Goal: Task Accomplishment & Management: Use online tool/utility

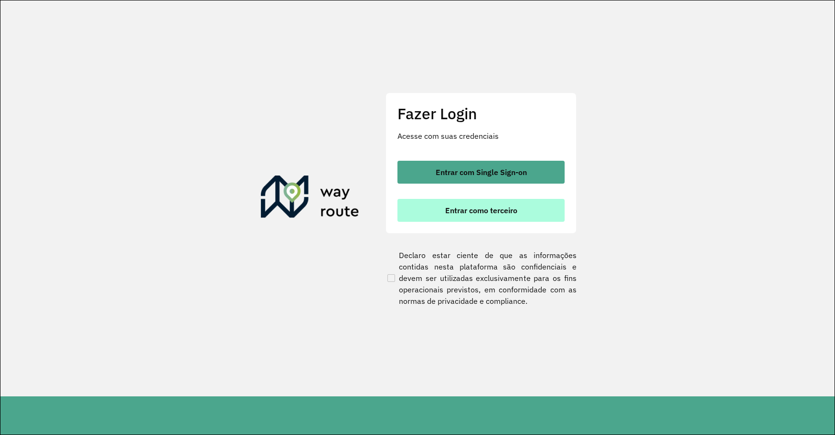
click at [447, 211] on span "Entrar como terceiro" at bounding box center [481, 211] width 72 height 8
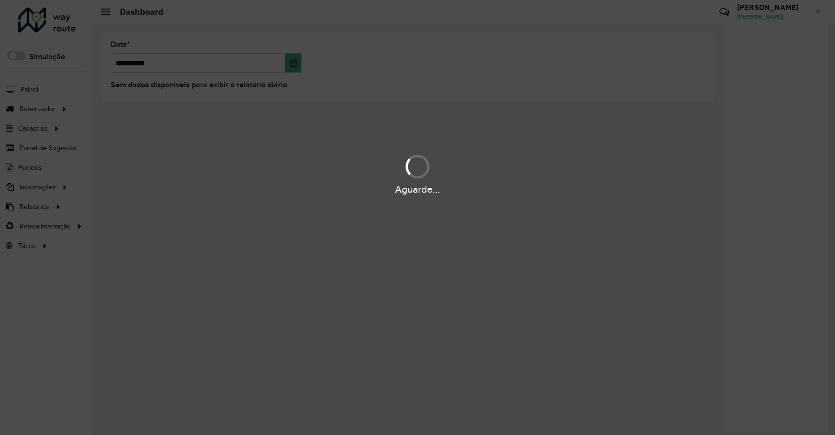
click at [417, 340] on div "Aguarde..." at bounding box center [417, 217] width 835 height 435
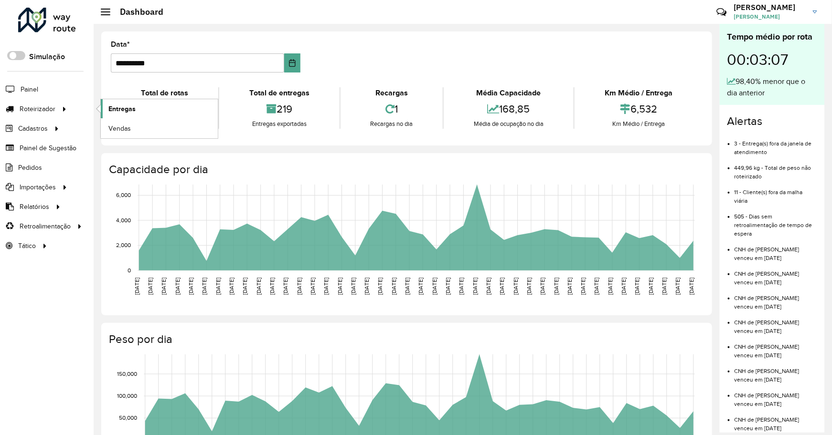
click at [132, 112] on span "Entregas" at bounding box center [121, 109] width 27 height 10
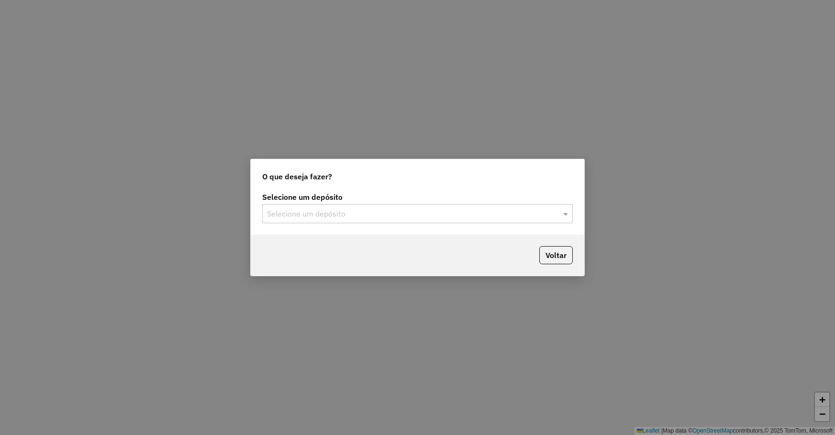
click at [418, 206] on div "Selecione um depósito" at bounding box center [417, 213] width 310 height 19
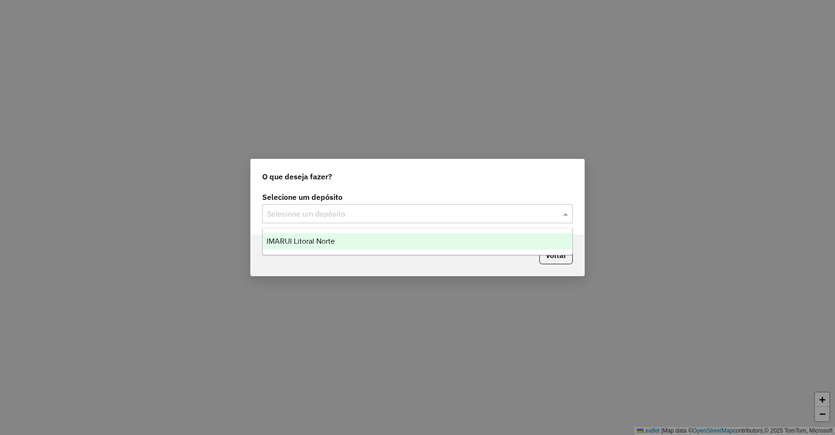
click at [417, 211] on input "text" at bounding box center [408, 214] width 282 height 11
click at [368, 242] on div "IMARUI Litoral Norte" at bounding box center [417, 241] width 309 height 16
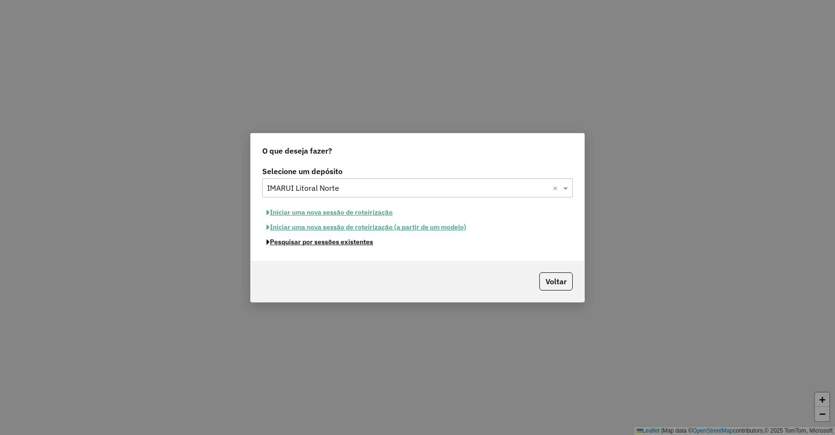
click at [355, 239] on button "Pesquisar por sessões existentes" at bounding box center [319, 242] width 115 height 15
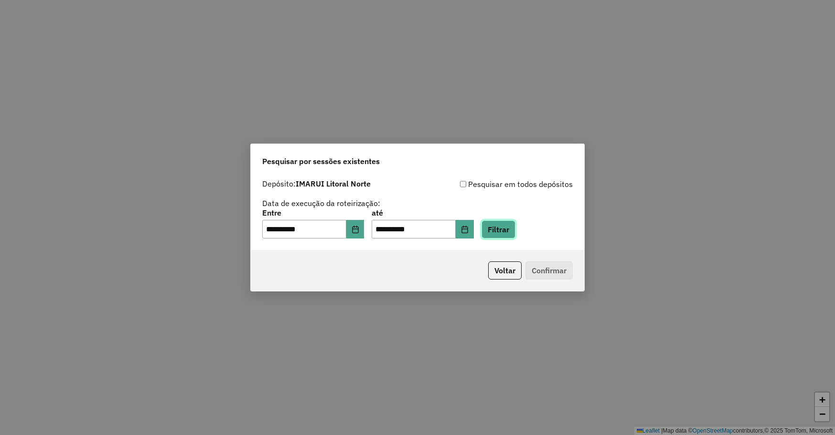
click at [515, 230] on button "Filtrar" at bounding box center [498, 230] width 34 height 18
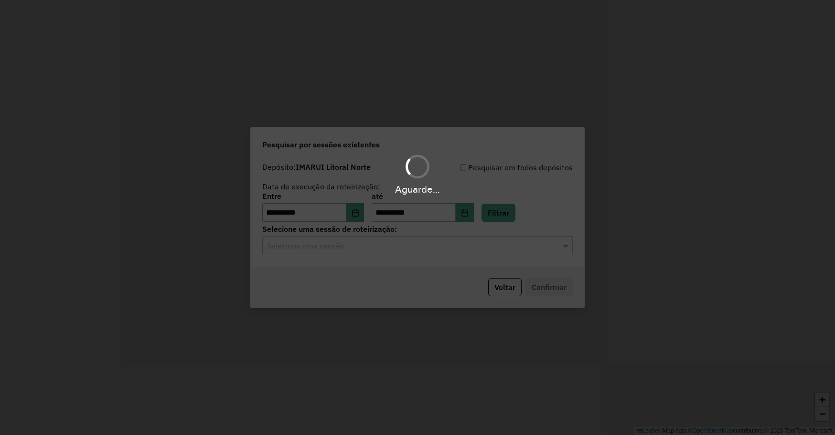
click at [294, 259] on div "Aguarde..." at bounding box center [417, 217] width 835 height 435
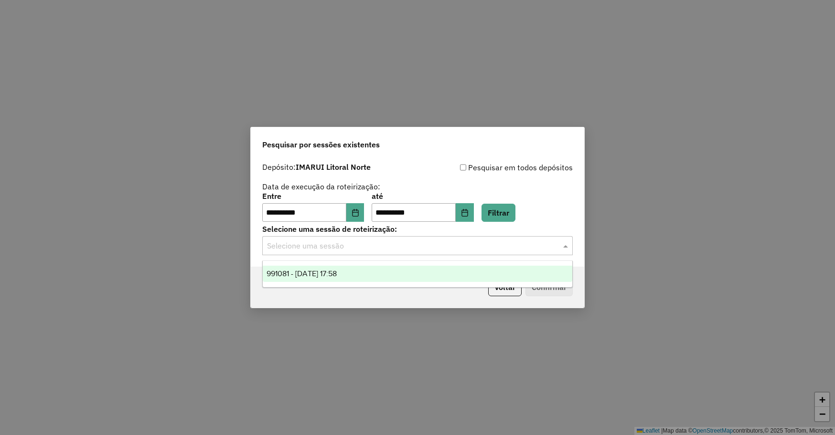
click at [299, 247] on input "text" at bounding box center [408, 246] width 282 height 11
click at [299, 270] on span "991081 - 19/08/2025 17:58" at bounding box center [301, 274] width 70 height 8
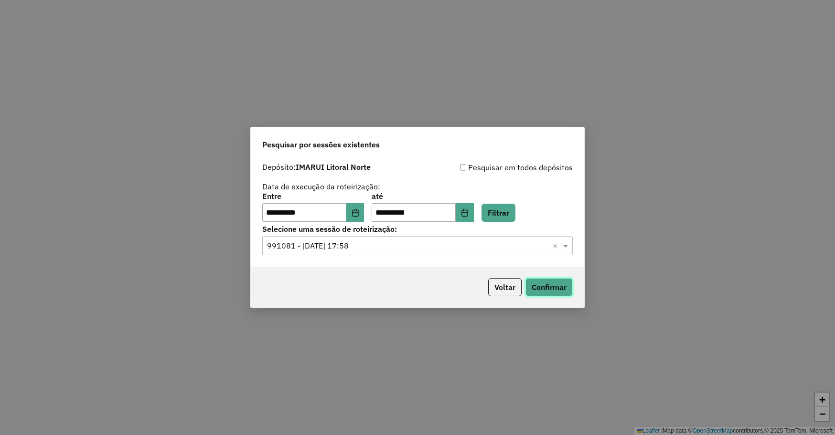
click at [568, 291] on button "Confirmar" at bounding box center [548, 287] width 47 height 18
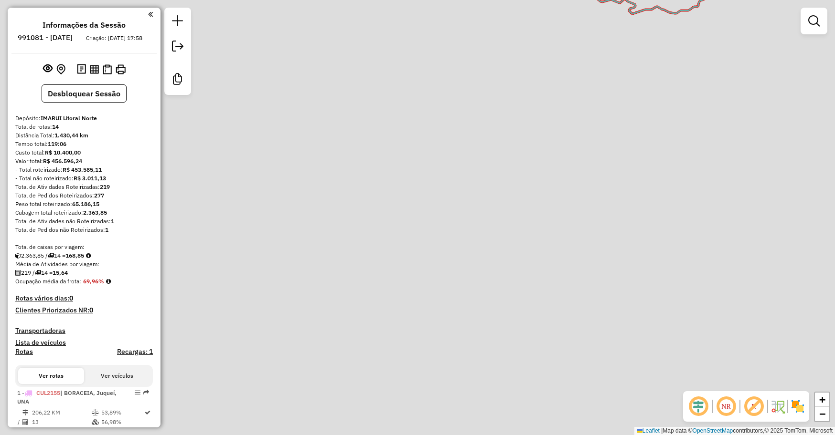
drag, startPoint x: 551, startPoint y: 258, endPoint x: 451, endPoint y: 371, distance: 150.6
click at [451, 371] on div "Janela de atendimento Grade de atendimento Capacidade Transportadoras Veículos …" at bounding box center [417, 217] width 835 height 435
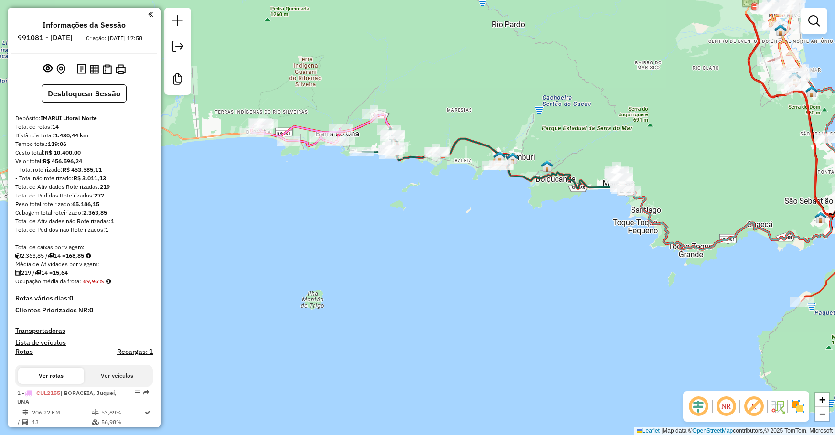
drag, startPoint x: 459, startPoint y: 246, endPoint x: 610, endPoint y: 304, distance: 161.4
click at [610, 304] on div "Janela de atendimento Grade de atendimento Capacidade Transportadoras Veículos …" at bounding box center [417, 217] width 835 height 435
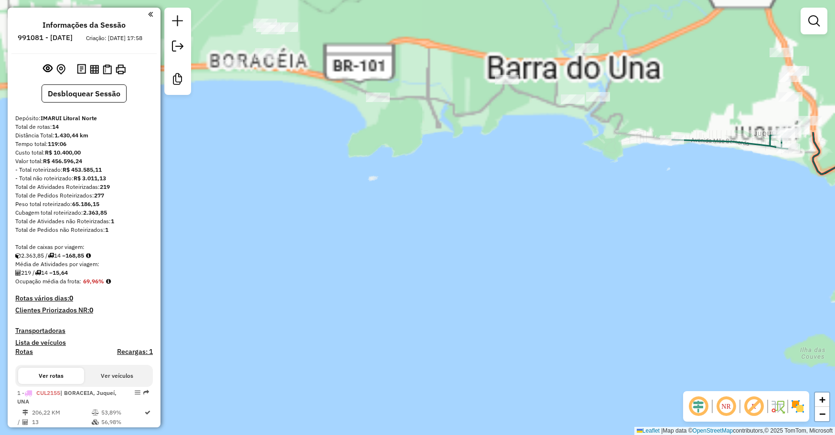
drag, startPoint x: 580, startPoint y: 377, endPoint x: 606, endPoint y: 402, distance: 36.8
click at [606, 402] on div "Janela de atendimento Grade de atendimento Capacidade Transportadoras Veículos …" at bounding box center [417, 217] width 835 height 435
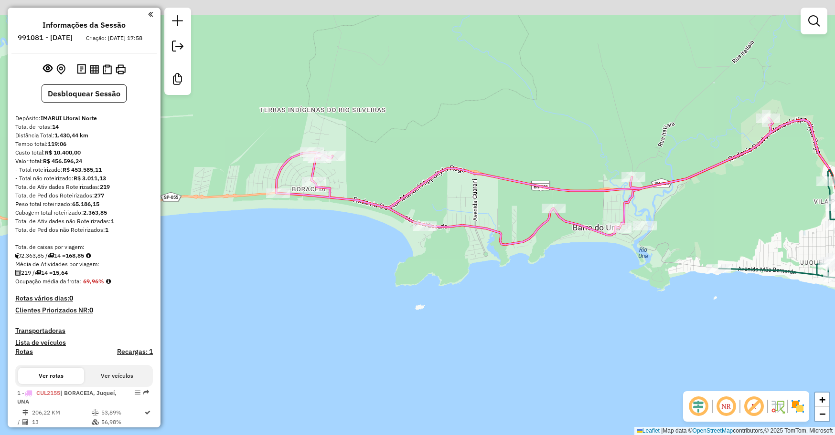
drag, startPoint x: 512, startPoint y: 225, endPoint x: 543, endPoint y: 340, distance: 119.2
click at [543, 340] on div "Janela de atendimento Grade de atendimento Capacidade Transportadoras Veículos …" at bounding box center [417, 217] width 835 height 435
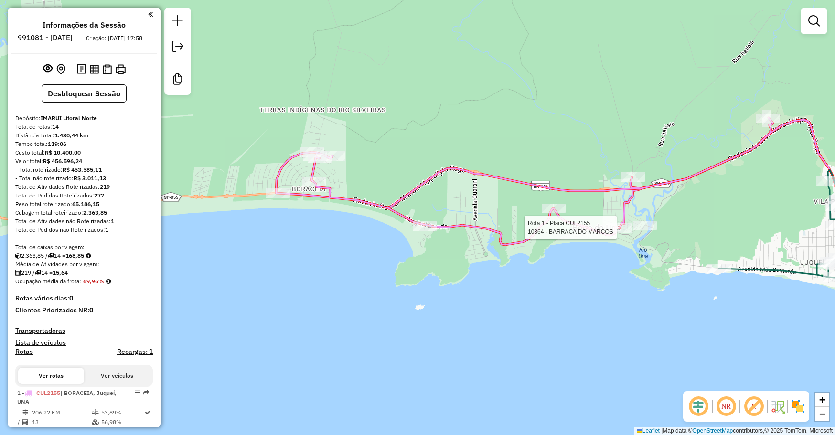
select select "**********"
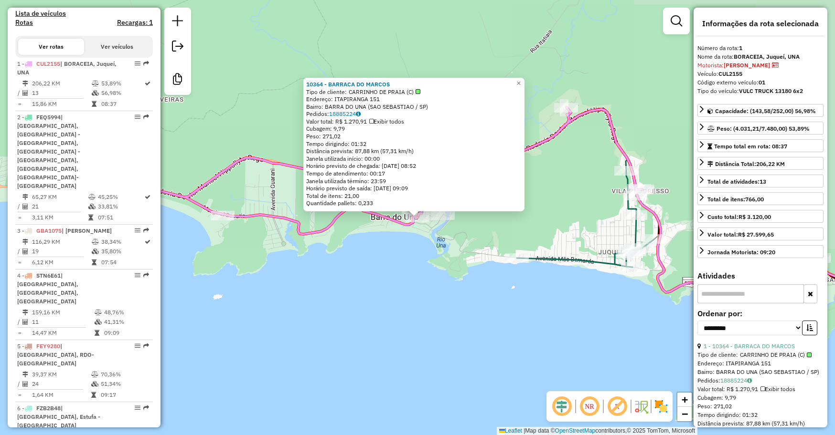
scroll to position [388, 0]
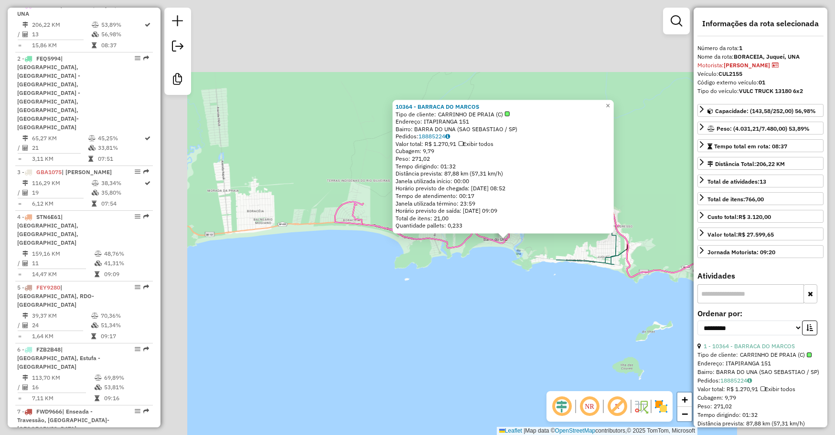
click at [598, 263] on icon at bounding box center [590, 238] width 69 height 54
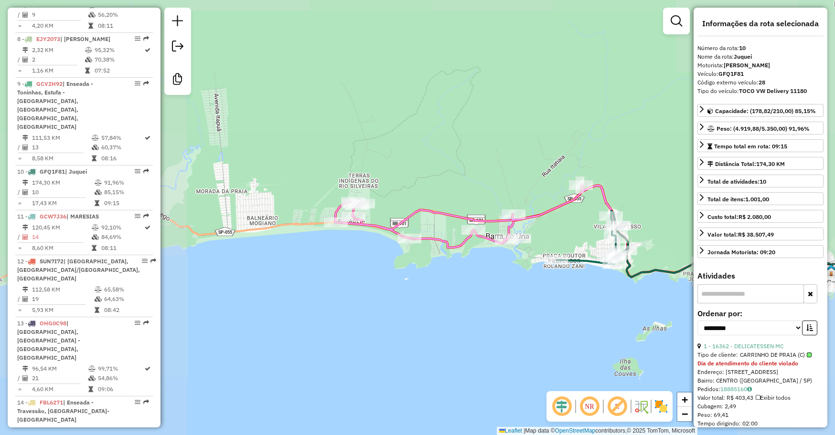
scroll to position [871, 0]
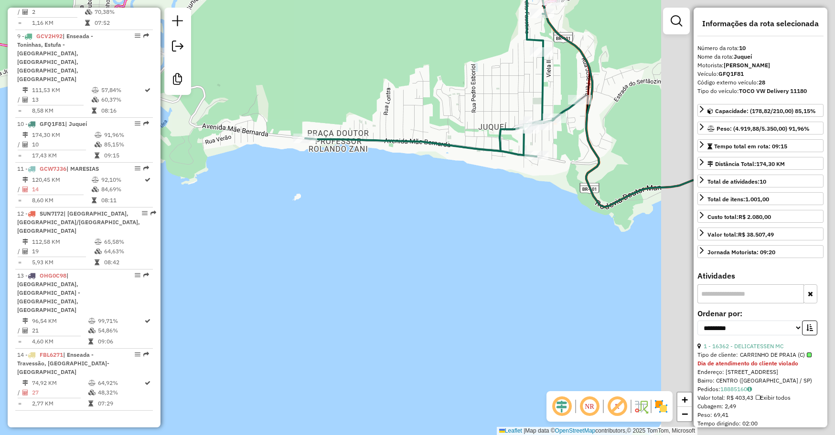
drag, startPoint x: 605, startPoint y: 287, endPoint x: 386, endPoint y: 316, distance: 220.1
click at [386, 316] on div "Janela de atendimento Grade de atendimento Capacidade Transportadoras Veículos …" at bounding box center [417, 217] width 835 height 435
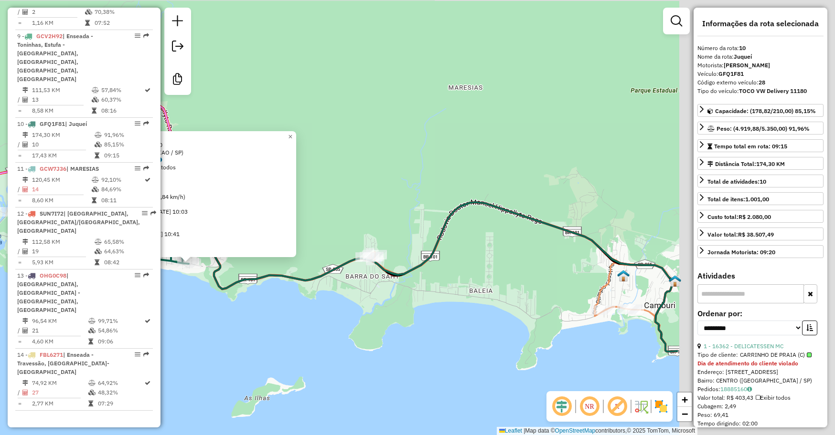
drag, startPoint x: 575, startPoint y: 304, endPoint x: 334, endPoint y: 319, distance: 241.6
click at [334, 319] on div "10023 - JAO GRANFINO Endereço: ABELARDO DE MORAES 350 Bairro: JUQUEHY (SAO SEBA…" at bounding box center [417, 217] width 835 height 435
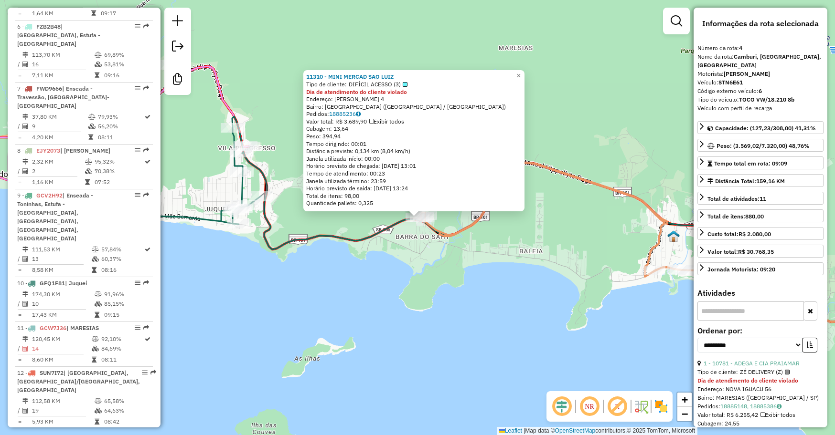
scroll to position [549, 0]
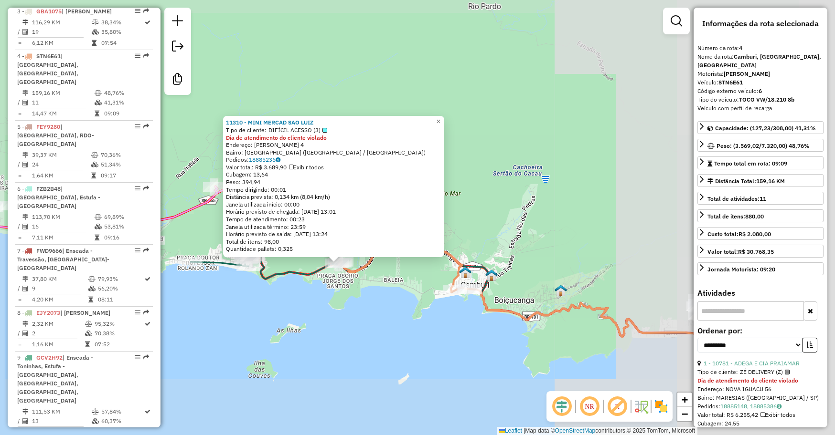
drag, startPoint x: 474, startPoint y: 295, endPoint x: 281, endPoint y: 297, distance: 193.4
click at [281, 297] on div "11310 - MINI MERCAD SAO LUIZ Tipo de cliente: DIFÍCIL ACESSO (3) Dia de atendim…" at bounding box center [417, 217] width 835 height 435
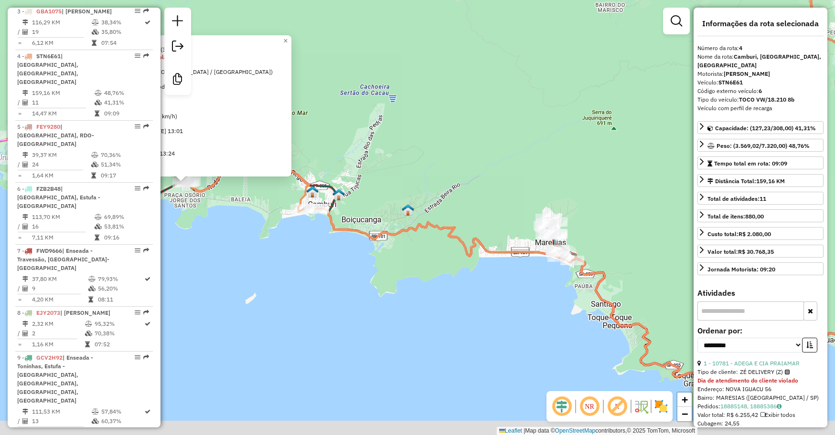
drag, startPoint x: 495, startPoint y: 272, endPoint x: 350, endPoint y: 126, distance: 206.0
click at [350, 126] on div "11310 - MINI MERCAD SAO LUIZ Tipo de cliente: DIFÍCIL ACESSO (3) Dia de atendim…" at bounding box center [417, 217] width 835 height 435
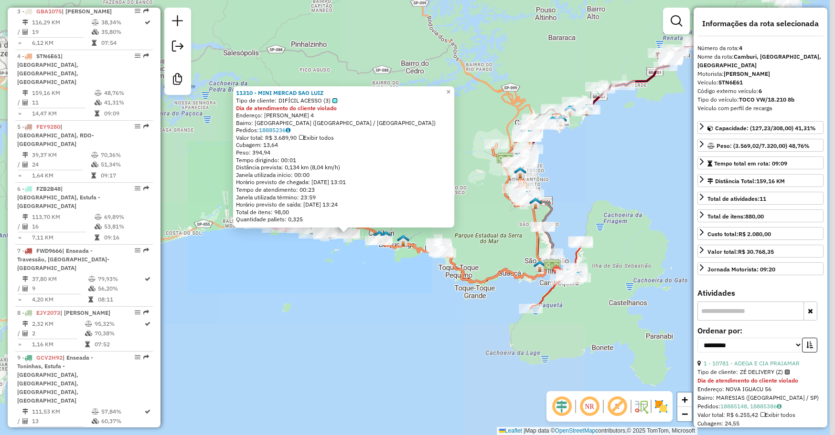
drag, startPoint x: 531, startPoint y: 287, endPoint x: 495, endPoint y: 286, distance: 36.8
click at [495, 286] on div "11310 - MINI MERCAD SAO LUIZ Tipo de cliente: DIFÍCIL ACESSO (3) Dia de atendim…" at bounding box center [417, 217] width 835 height 435
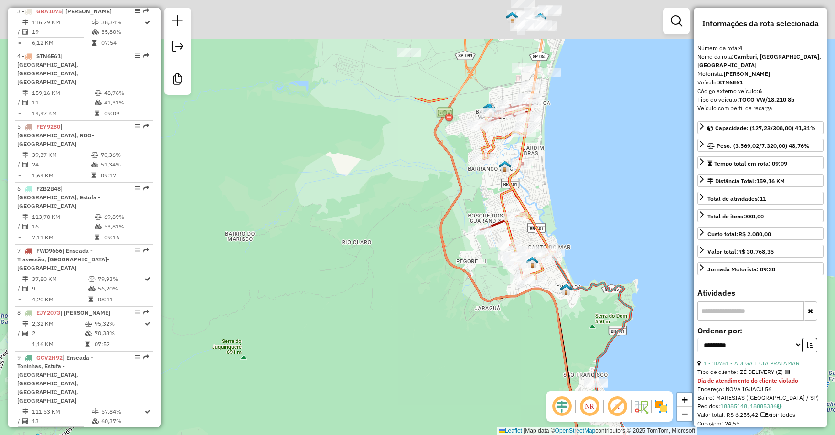
drag, startPoint x: 512, startPoint y: 228, endPoint x: 518, endPoint y: 350, distance: 122.8
click at [518, 350] on div "11310 - MINI MERCAD SAO LUIZ Tipo de cliente: DIFÍCIL ACESSO (3) Dia de atendim…" at bounding box center [417, 217] width 835 height 435
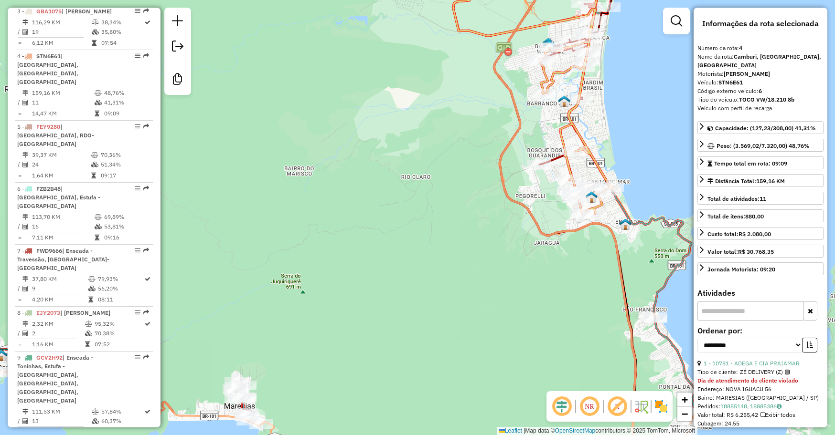
drag, startPoint x: 440, startPoint y: 205, endPoint x: 500, endPoint y: 97, distance: 123.4
click at [505, 84] on div "11310 - MINI MERCAD SAO LUIZ Tipo de cliente: DIFÍCIL ACESSO (3) Dia de atendim…" at bounding box center [417, 217] width 835 height 435
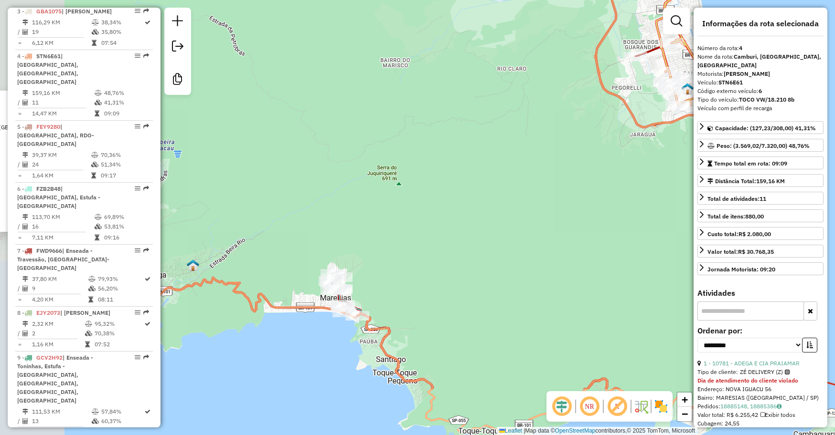
drag, startPoint x: 430, startPoint y: 252, endPoint x: 485, endPoint y: 186, distance: 85.8
click at [533, 151] on div "11310 - MINI MERCAD SAO LUIZ Tipo de cliente: DIFÍCIL ACESSO (3) Dia de atendim…" at bounding box center [417, 217] width 835 height 435
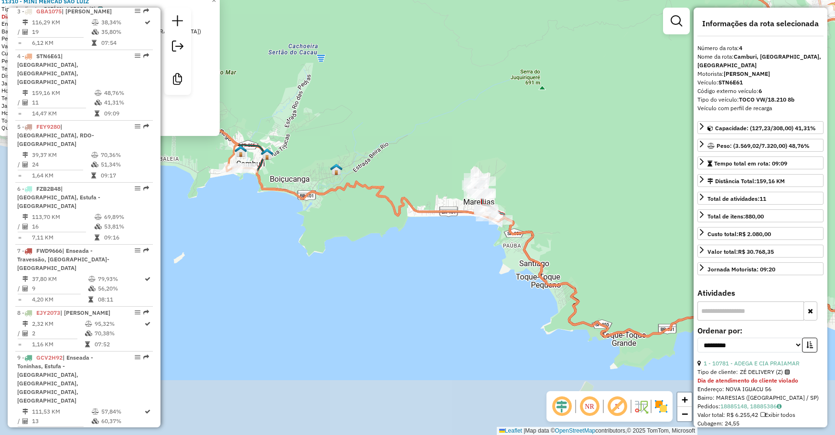
drag, startPoint x: 540, startPoint y: 171, endPoint x: 598, endPoint y: 119, distance: 78.1
click at [598, 119] on div "11310 - MINI MERCAD SAO LUIZ Tipo de cliente: DIFÍCIL ACESSO (3) Dia de atendim…" at bounding box center [417, 217] width 835 height 435
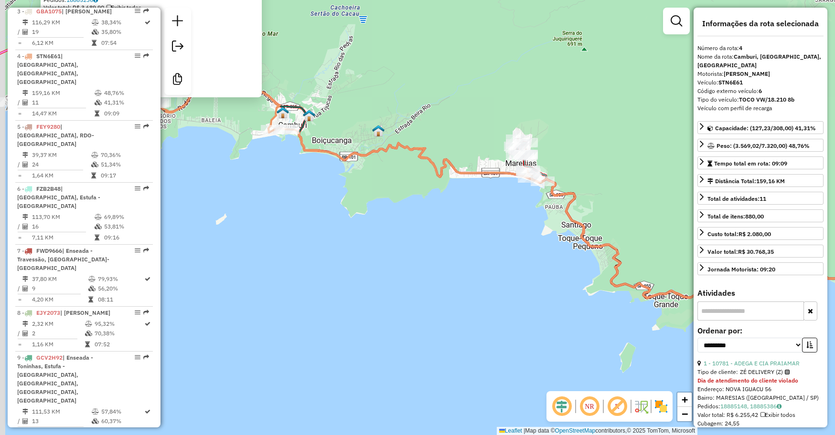
drag, startPoint x: 428, startPoint y: 202, endPoint x: 469, endPoint y: 223, distance: 45.7
click at [510, 252] on div "11310 - MINI MERCAD SAO LUIZ Tipo de cliente: DIFÍCIL ACESSO (3) Dia de atendim…" at bounding box center [417, 217] width 835 height 435
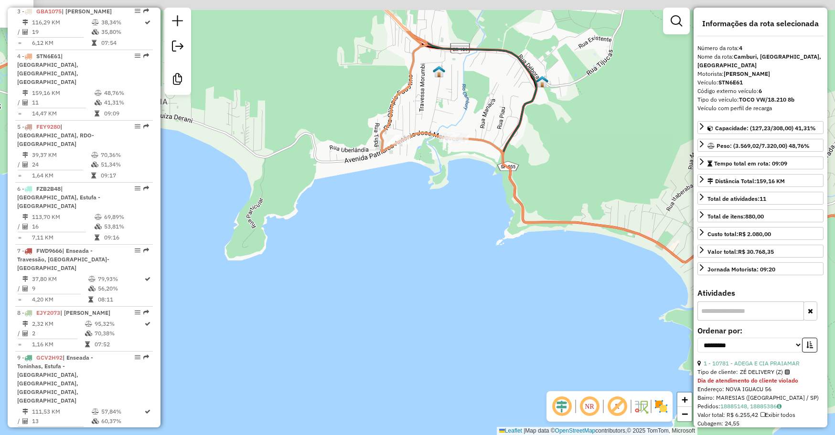
drag, startPoint x: 436, startPoint y: 188, endPoint x: 429, endPoint y: 215, distance: 28.3
click at [429, 215] on div "11310 - MINI MERCAD SAO LUIZ Tipo de cliente: DIFÍCIL ACESSO (3) Dia de atendim…" at bounding box center [417, 217] width 835 height 435
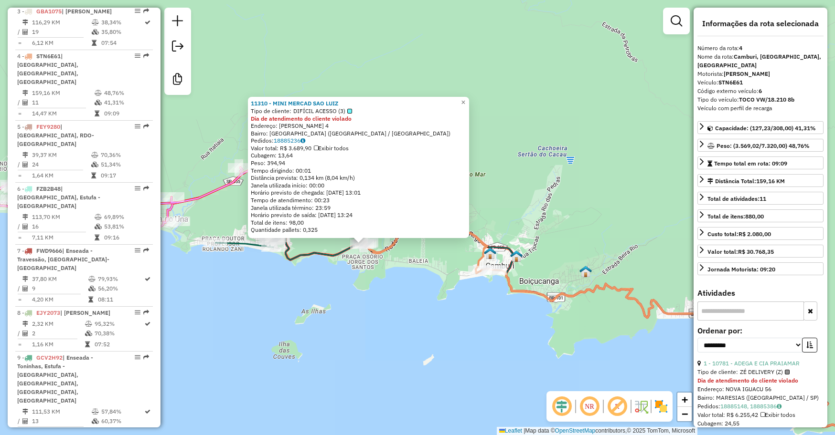
drag, startPoint x: 384, startPoint y: 207, endPoint x: 442, endPoint y: 288, distance: 99.8
click at [451, 292] on div "11310 - MINI MERCAD SAO LUIZ Tipo de cliente: DIFÍCIL ACESSO (3) Dia de atendim…" at bounding box center [417, 217] width 835 height 435
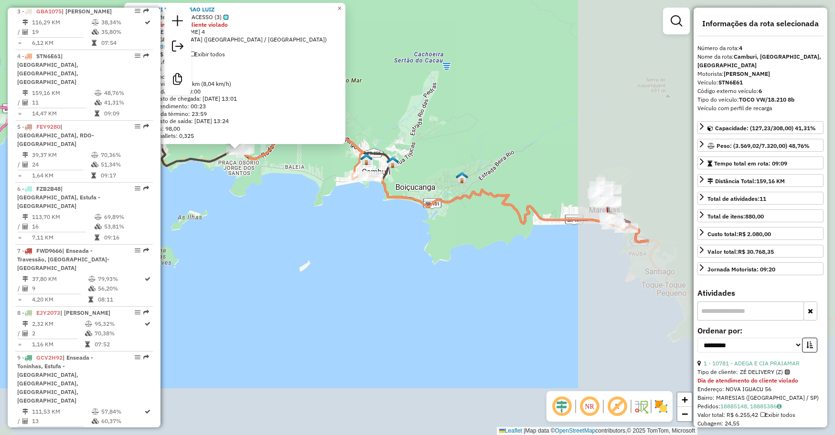
drag, startPoint x: 489, startPoint y: 348, endPoint x: 220, endPoint y: 190, distance: 312.4
click at [220, 190] on div "11310 - MINI MERCAD SAO LUIZ Tipo de cliente: DIFÍCIL ACESSO (3) Dia de atendim…" at bounding box center [417, 217] width 835 height 435
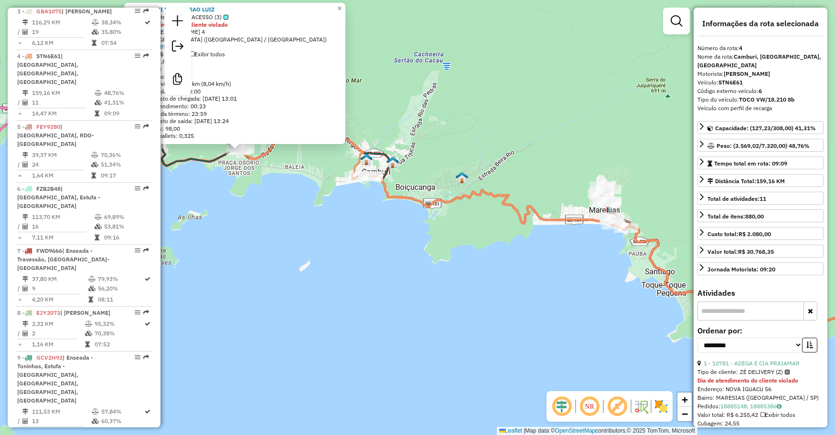
click at [605, 290] on div "11310 - MINI MERCAD SAO LUIZ Tipo de cliente: DIFÍCIL ACESSO (3) Dia de atendim…" at bounding box center [417, 217] width 835 height 435
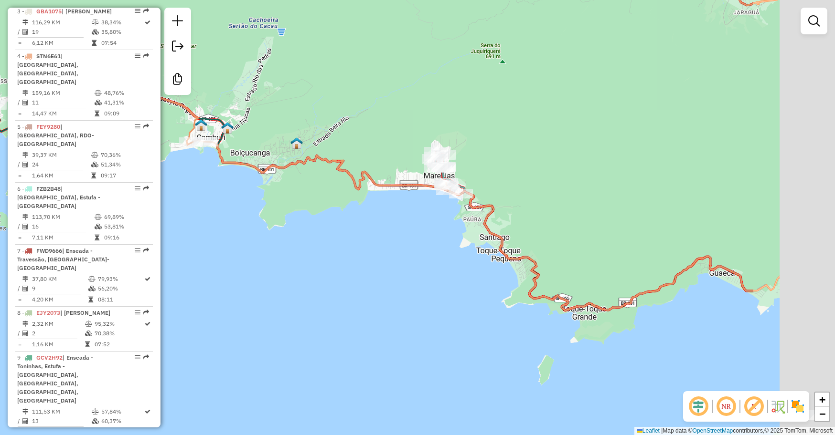
drag, startPoint x: 614, startPoint y: 321, endPoint x: 393, endPoint y: 274, distance: 225.6
click at [392, 277] on div "Janela de atendimento Grade de atendimento Capacidade Transportadoras Veículos …" at bounding box center [417, 217] width 835 height 435
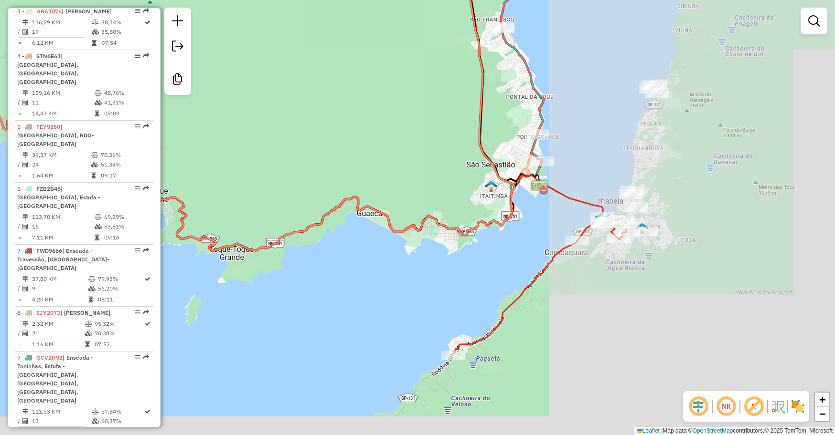
drag, startPoint x: 726, startPoint y: 302, endPoint x: 434, endPoint y: 258, distance: 295.0
click at [434, 258] on div "Janela de atendimento Grade de atendimento Capacidade Transportadoras Veículos …" at bounding box center [417, 217] width 835 height 435
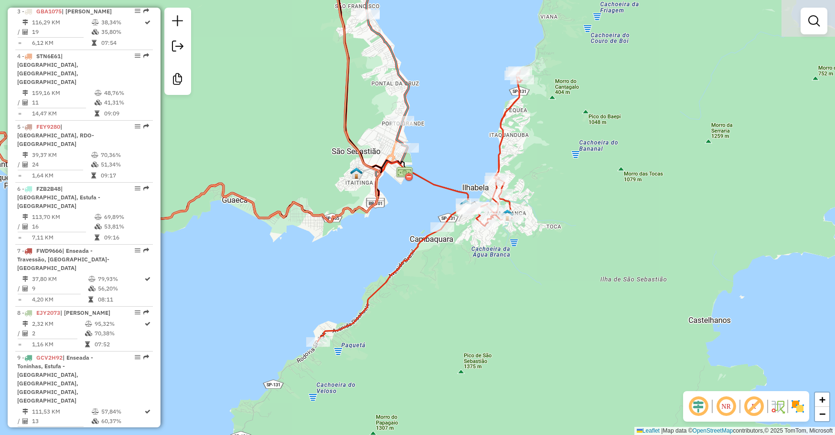
drag, startPoint x: 440, startPoint y: 237, endPoint x: 294, endPoint y: 110, distance: 193.2
click at [294, 110] on div "Janela de atendimento Grade de atendimento Capacidade Transportadoras Veículos …" at bounding box center [417, 217] width 835 height 435
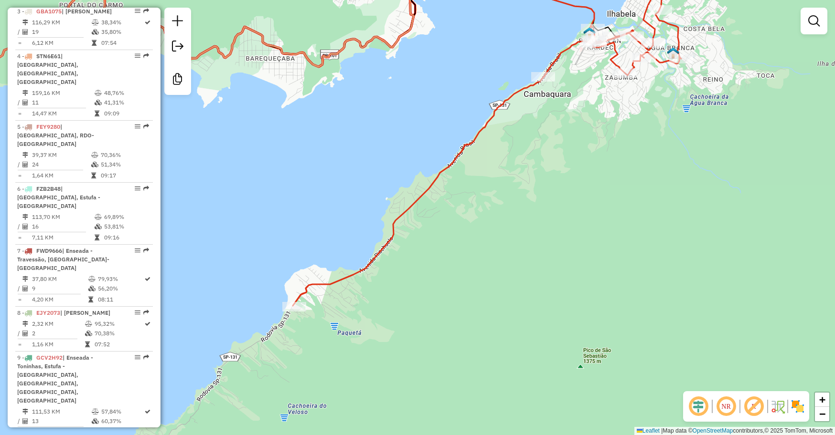
drag, startPoint x: 397, startPoint y: 293, endPoint x: 395, endPoint y: 300, distance: 7.4
click at [395, 300] on div "Janela de atendimento Grade de atendimento Capacidade Transportadoras Veículos …" at bounding box center [417, 217] width 835 height 435
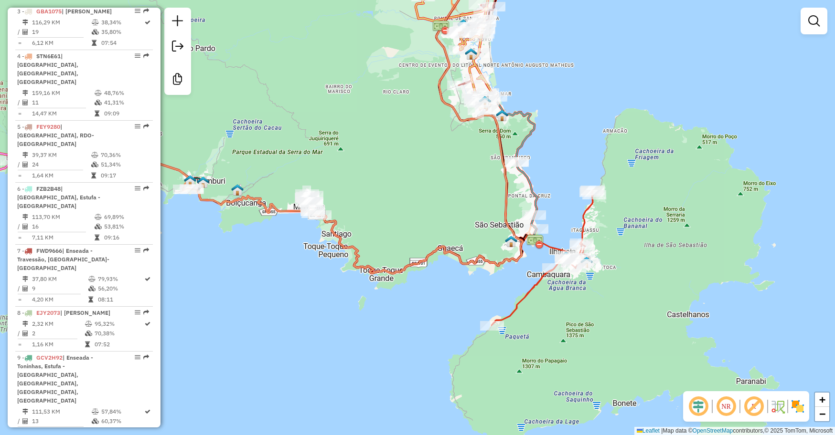
drag, startPoint x: 544, startPoint y: 233, endPoint x: 541, endPoint y: 335, distance: 102.2
click at [541, 251] on img at bounding box center [534, 241] width 17 height 17
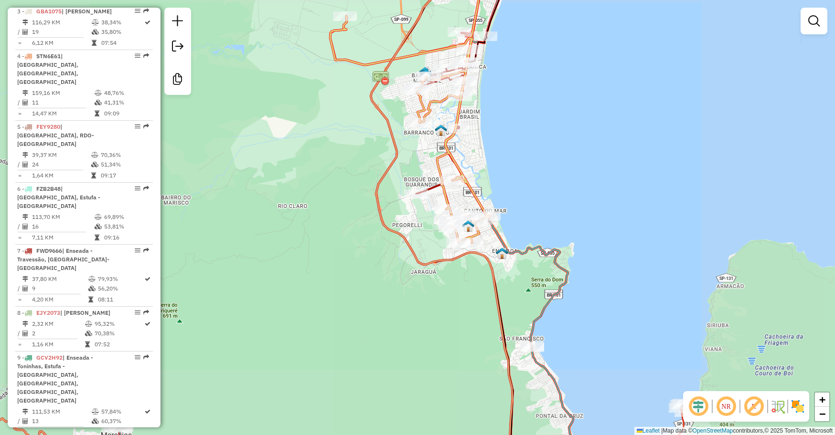
drag, startPoint x: 526, startPoint y: 267, endPoint x: 528, endPoint y: 179, distance: 88.8
click at [528, 179] on div "Rota 12 - Placa SUN7I72 18656 - HOTEL BARRA DO PIUV Janela de atendimento Grade…" at bounding box center [417, 217] width 835 height 435
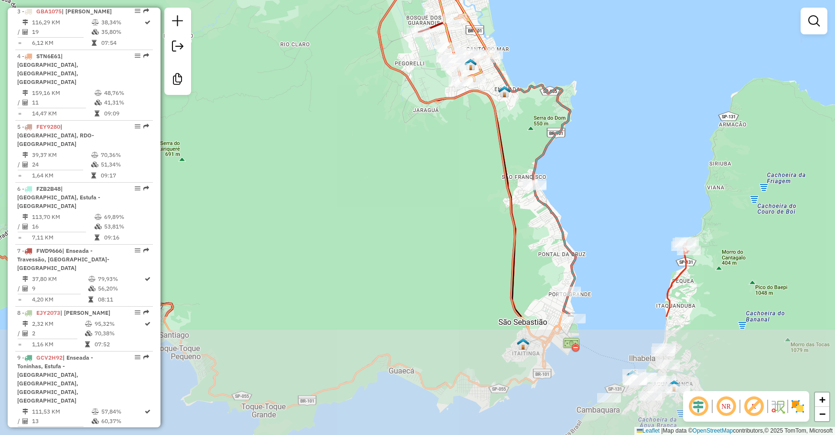
drag, startPoint x: 531, startPoint y: 361, endPoint x: 532, endPoint y: 203, distance: 158.1
click at [531, 205] on div "Janela de atendimento Grade de atendimento Capacidade Transportadoras Veículos …" at bounding box center [417, 217] width 835 height 435
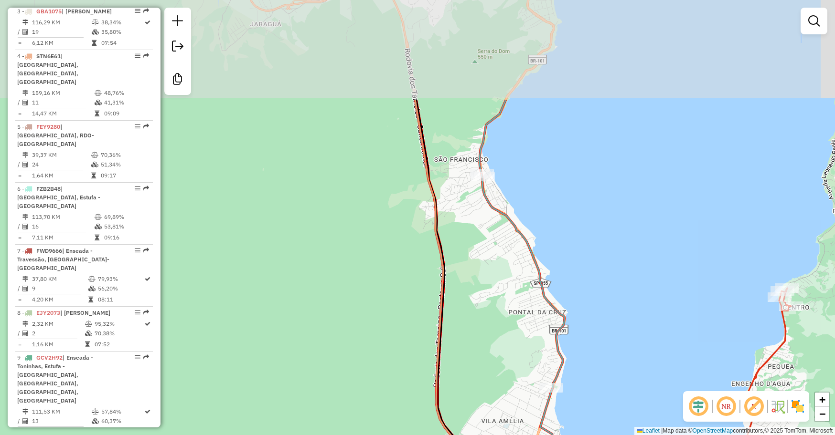
drag, startPoint x: 499, startPoint y: 250, endPoint x: 489, endPoint y: 370, distance: 119.7
click at [489, 370] on div "Janela de atendimento Grade de atendimento Capacidade Transportadoras Veículos …" at bounding box center [417, 217] width 835 height 435
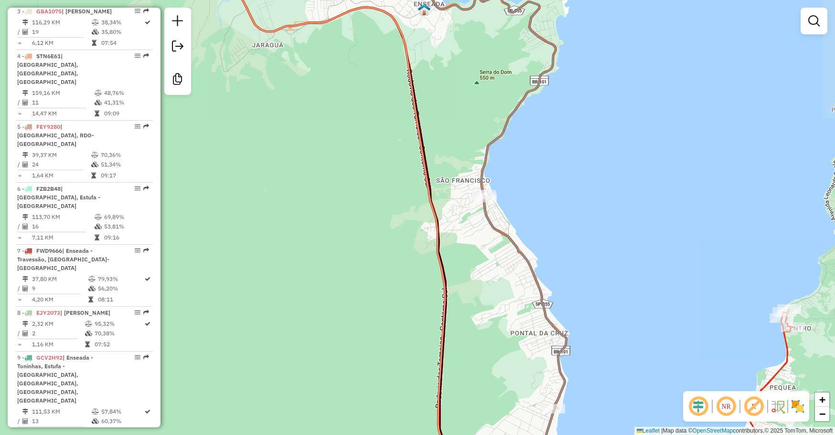
drag, startPoint x: 496, startPoint y: 279, endPoint x: 495, endPoint y: 420, distance: 140.9
click at [496, 424] on div "Janela de atendimento Grade de atendimento Capacidade Transportadoras Veículos …" at bounding box center [417, 217] width 835 height 435
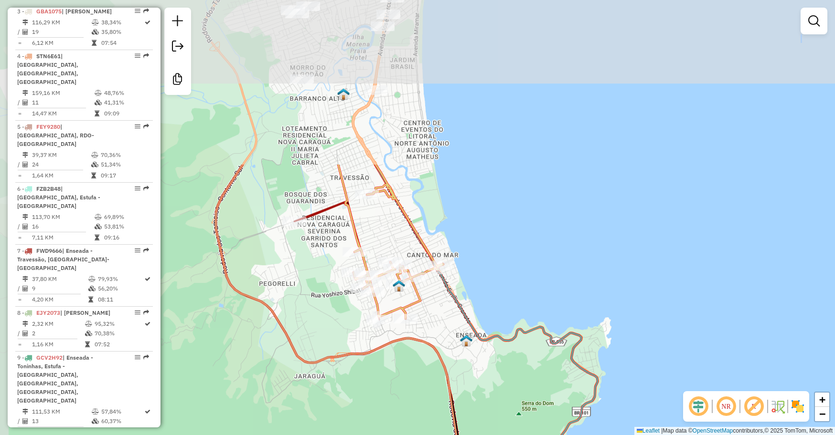
drag, startPoint x: 446, startPoint y: 262, endPoint x: 494, endPoint y: 461, distance: 205.2
click at [494, 435] on html "Aguarde... Pop-up bloqueado! Seu navegador bloqueou automáticamente a abertura …" at bounding box center [417, 217] width 835 height 435
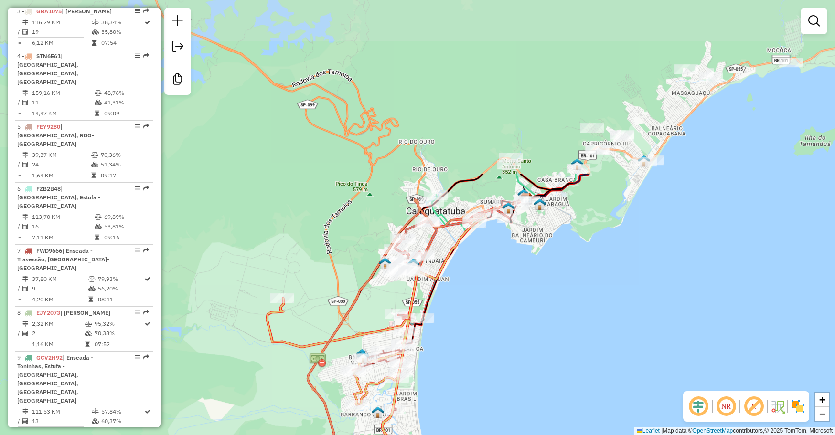
drag, startPoint x: 482, startPoint y: 195, endPoint x: 457, endPoint y: 75, distance: 122.3
click at [459, 83] on div "Janela de atendimento Grade de atendimento Capacidade Transportadoras Veículos …" at bounding box center [417, 217] width 835 height 435
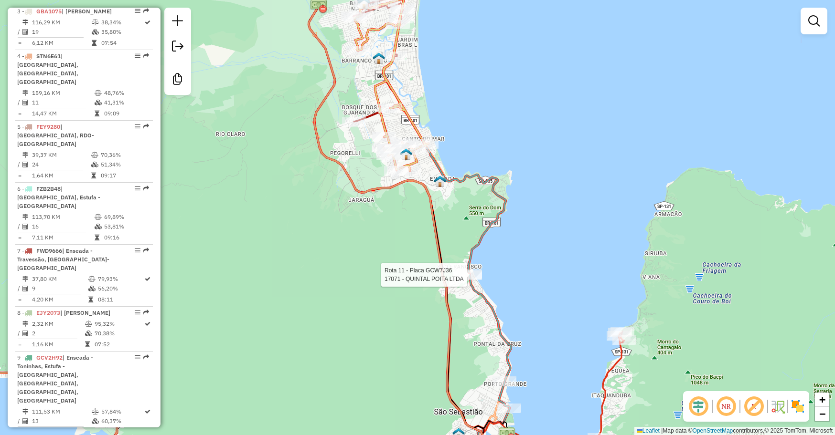
select select "**********"
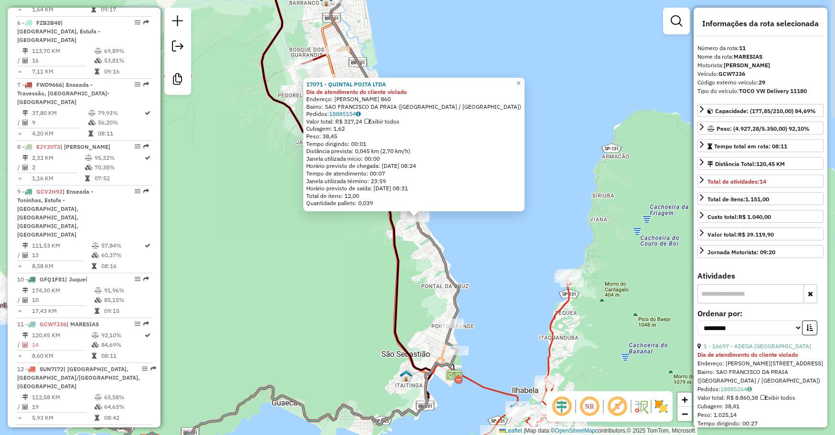
scroll to position [877, 0]
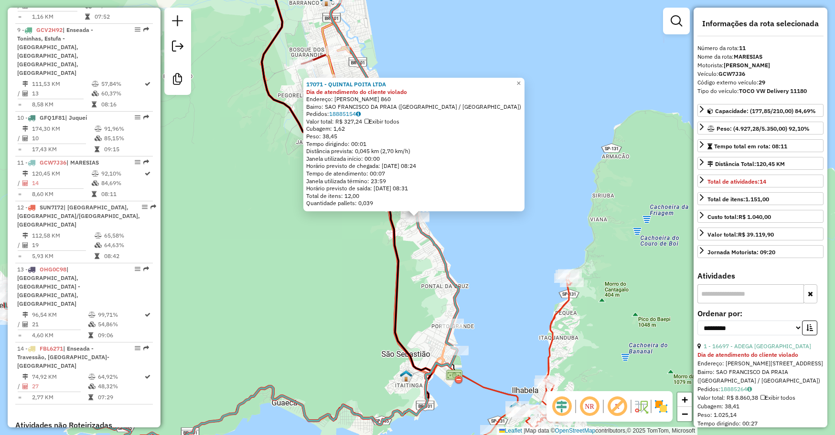
click at [386, 278] on div "17071 - QUINTAL POITA LTDA Dia de atendimento do cliente violado Endereço: MANO…" at bounding box center [417, 217] width 835 height 435
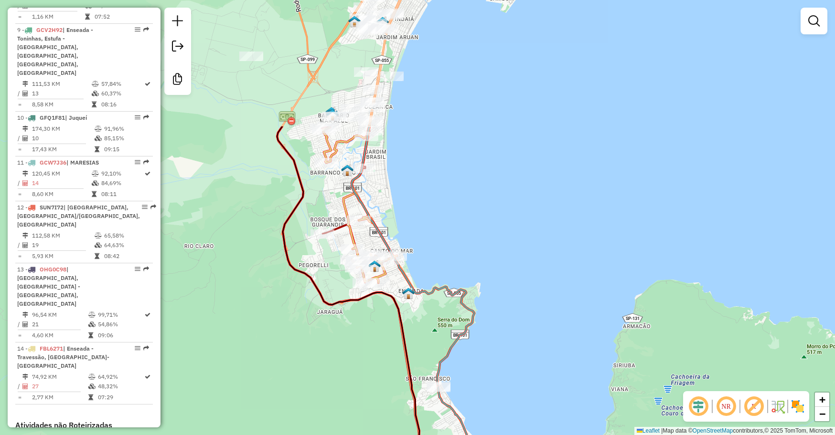
drag, startPoint x: 498, startPoint y: 211, endPoint x: 501, endPoint y: 337, distance: 125.6
click at [518, 379] on div "Janela de atendimento Grade de atendimento Capacidade Transportadoras Veículos …" at bounding box center [417, 217] width 835 height 435
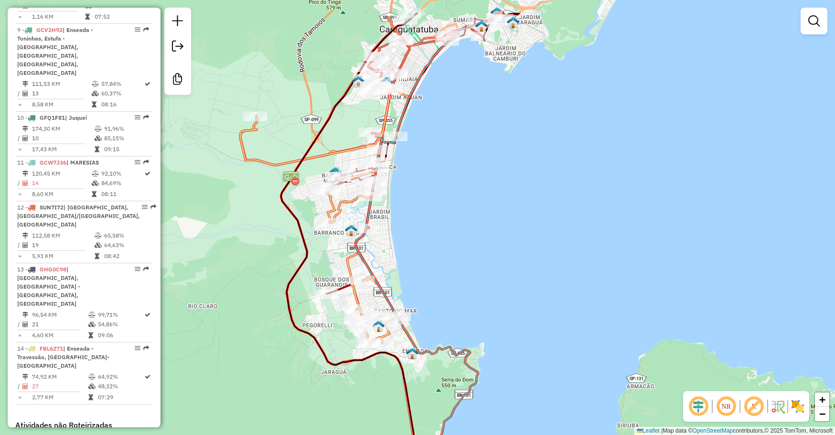
drag, startPoint x: 478, startPoint y: 220, endPoint x: 480, endPoint y: 275, distance: 55.0
click at [480, 275] on div "Janela de atendimento Grade de atendimento Capacidade Transportadoras Veículos …" at bounding box center [417, 217] width 835 height 435
click at [469, 370] on icon at bounding box center [427, 232] width 144 height 430
select select "**********"
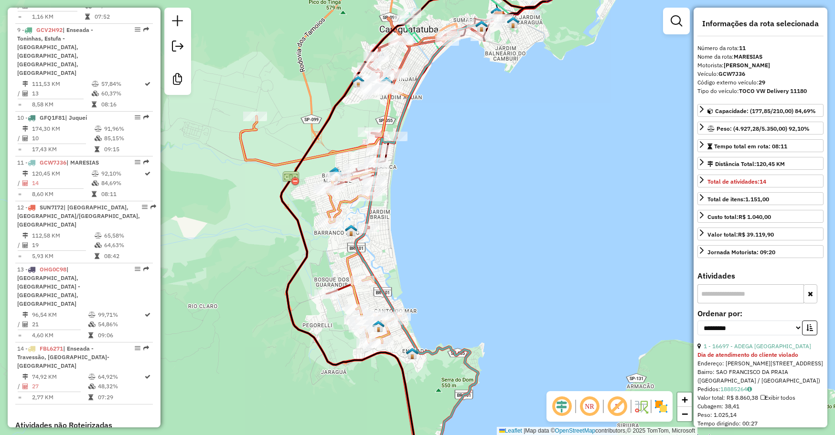
click at [469, 369] on icon at bounding box center [427, 232] width 144 height 430
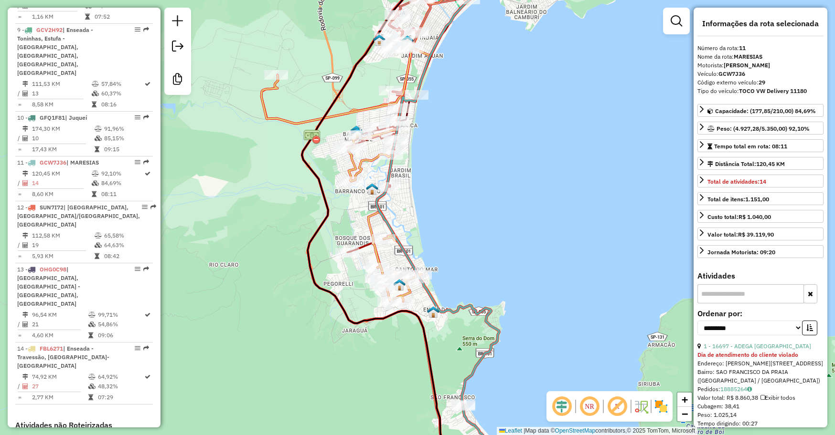
drag, startPoint x: 480, startPoint y: 233, endPoint x: 523, endPoint y: 160, distance: 84.6
click at [523, 160] on div "Janela de atendimento Grade de atendimento Capacidade Transportadoras Veículos …" at bounding box center [417, 217] width 835 height 435
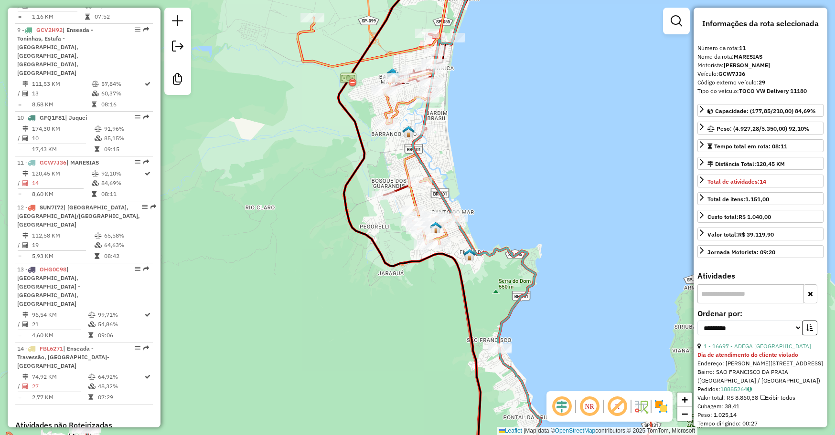
drag, startPoint x: 507, startPoint y: 268, endPoint x: 543, endPoint y: 176, distance: 99.5
click at [543, 176] on div "Janela de atendimento Grade de atendimento Capacidade Transportadoras Veículos …" at bounding box center [417, 217] width 835 height 435
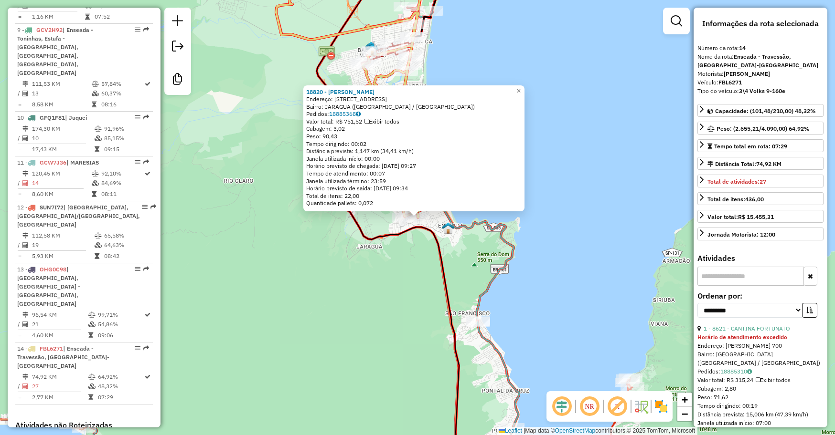
click at [381, 290] on div "18820 - LUCAS RODRIGUES Endereço: Rua Estados Unidos 194 Bairro: JARAGUA (SAO S…" at bounding box center [417, 217] width 835 height 435
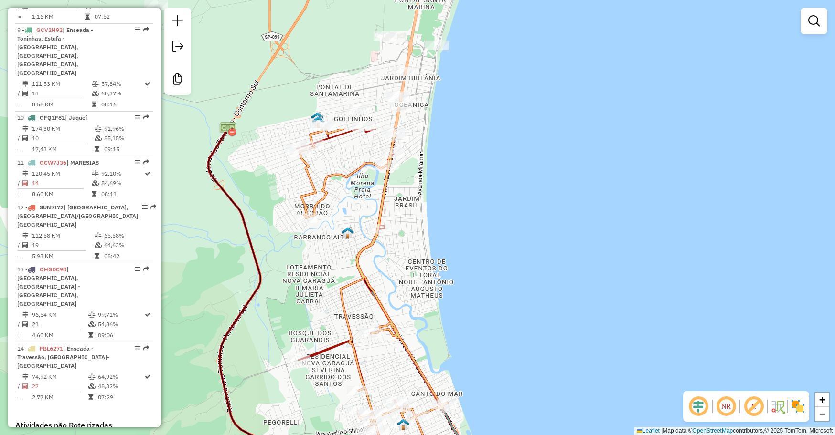
drag, startPoint x: 484, startPoint y: 299, endPoint x: 520, endPoint y: 429, distance: 134.7
click at [520, 429] on div "Janela de atendimento Grade de atendimento Capacidade Transportadoras Veículos …" at bounding box center [417, 217] width 835 height 435
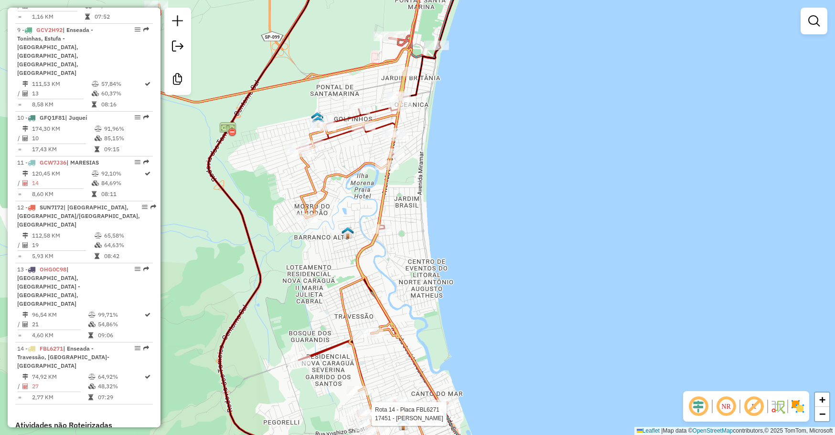
select select "**********"
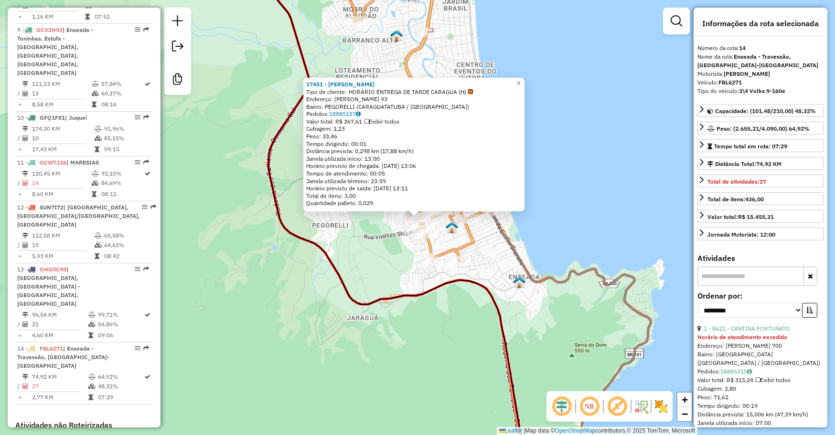
click at [591, 235] on div "17451 - RAFAELA BORGES Tipo de cliente: HORÁRIO ENTREGA DE TARDE CARAGUA (H) En…" at bounding box center [417, 217] width 835 height 435
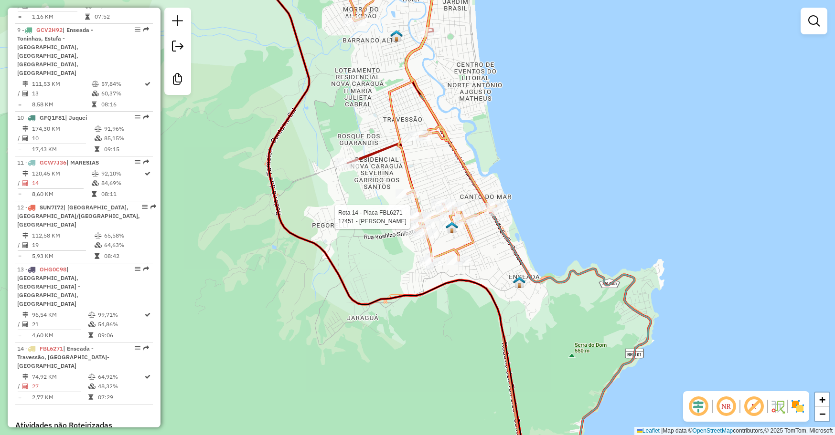
select select "**********"
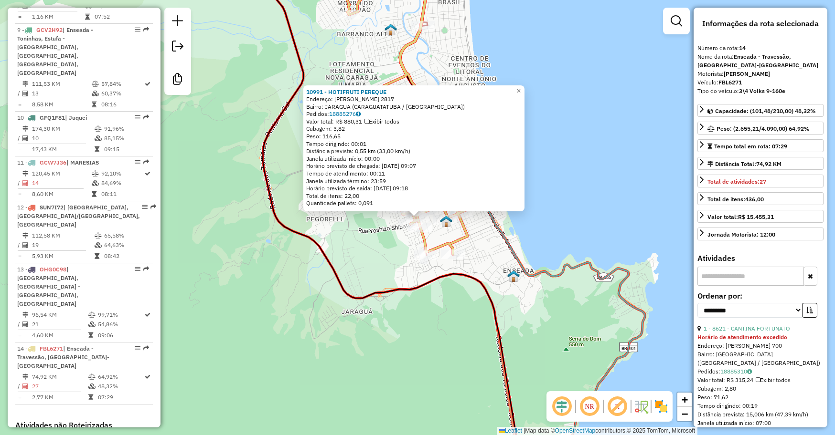
click at [552, 224] on div "10991 - HOTIFRUTI PEREQUE Endereço: JOSE DA COSTA PINHEIRO JUNIOR 2817 Bairro: …" at bounding box center [417, 217] width 835 height 435
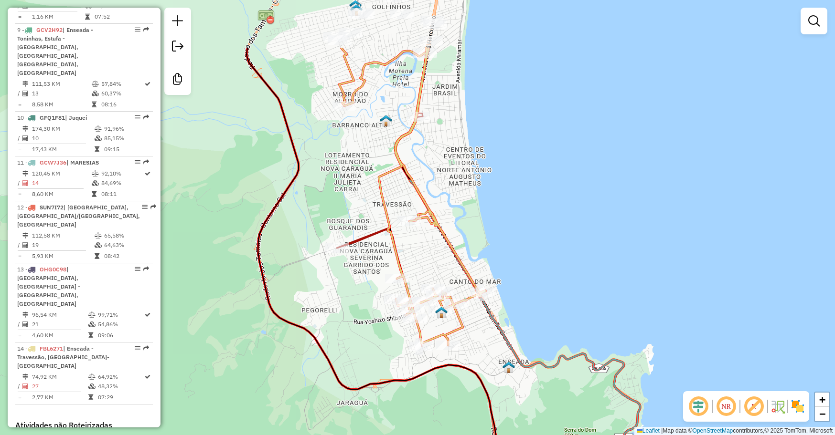
drag, startPoint x: 371, startPoint y: 258, endPoint x: 369, endPoint y: 273, distance: 15.3
click at [369, 273] on div "Janela de atendimento Grade de atendimento Capacidade Transportadoras Veículos …" at bounding box center [417, 217] width 835 height 435
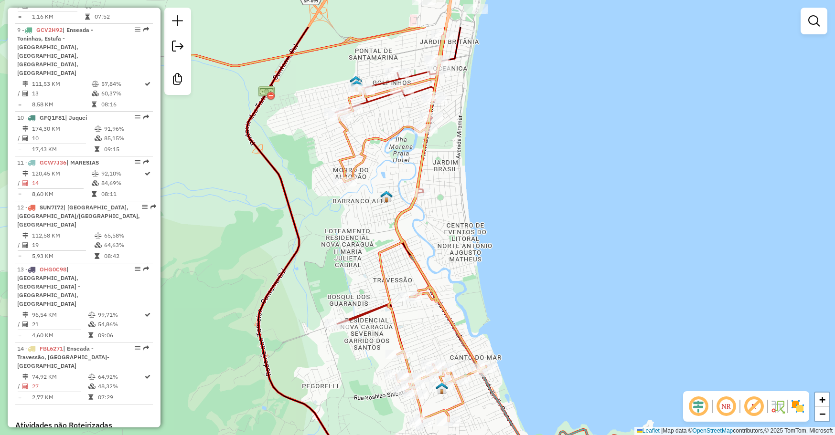
drag, startPoint x: 394, startPoint y: 242, endPoint x: 393, endPoint y: 325, distance: 83.6
click at [396, 333] on icon at bounding box center [327, 224] width 317 height 394
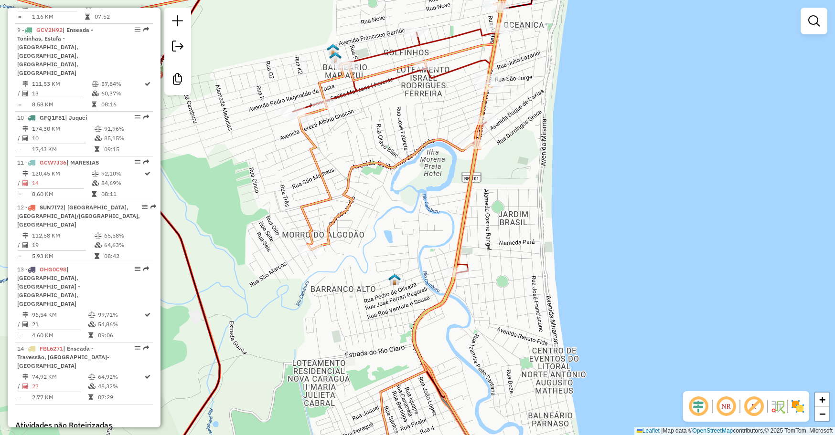
drag, startPoint x: 395, startPoint y: 159, endPoint x: 415, endPoint y: 126, distance: 37.9
click at [415, 127] on icon at bounding box center [237, 220] width 546 height 522
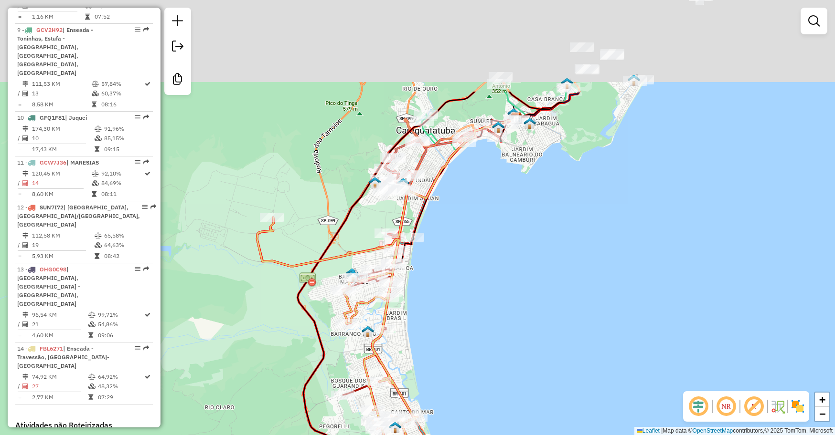
drag, startPoint x: 554, startPoint y: 240, endPoint x: 534, endPoint y: 329, distance: 92.1
click at [534, 329] on div "Janela de atendimento Grade de atendimento Capacidade Transportadoras Veículos …" at bounding box center [417, 217] width 835 height 435
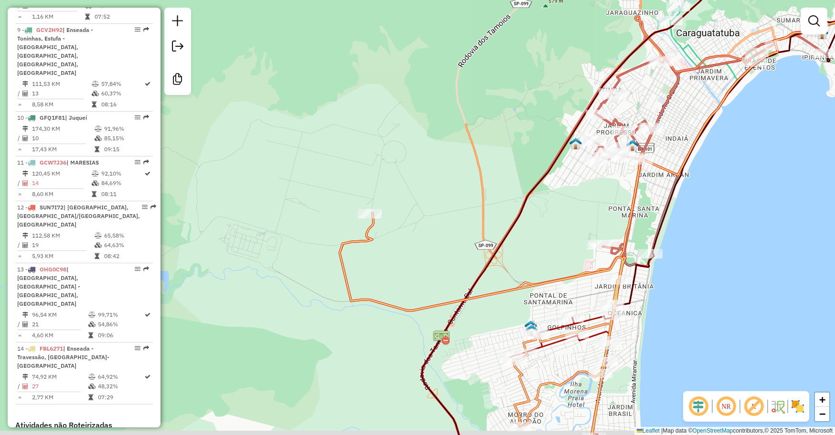
drag, startPoint x: 325, startPoint y: 272, endPoint x: 388, endPoint y: 259, distance: 63.9
click at [388, 259] on div "Janela de atendimento Grade de atendimento Capacidade Transportadoras Veículos …" at bounding box center [417, 217] width 835 height 435
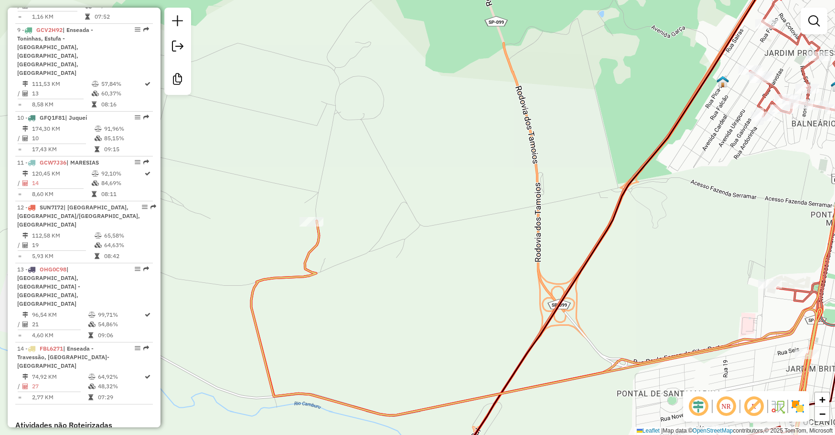
drag, startPoint x: 389, startPoint y: 244, endPoint x: 334, endPoint y: 263, distance: 57.7
click at [333, 271] on div "Janela de atendimento Grade de atendimento Capacidade Transportadoras Veículos …" at bounding box center [417, 217] width 835 height 435
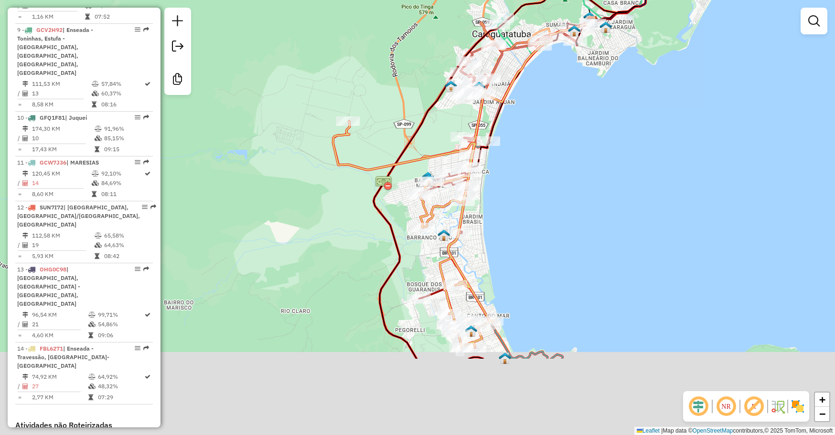
drag, startPoint x: 509, startPoint y: 281, endPoint x: 523, endPoint y: 128, distance: 153.5
click at [525, 130] on div "Janela de atendimento Grade de atendimento Capacidade Transportadoras Veículos …" at bounding box center [417, 217] width 835 height 435
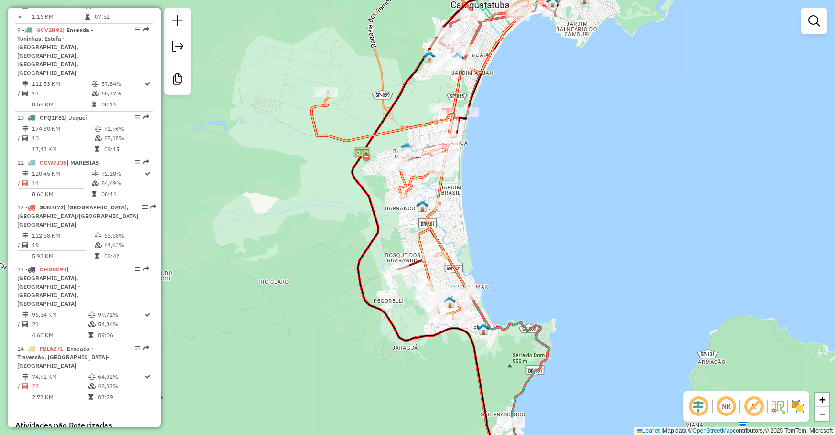
drag, startPoint x: 523, startPoint y: 127, endPoint x: 502, endPoint y: 135, distance: 22.4
click at [502, 135] on div "Janela de atendimento Grade de atendimento Capacidade Transportadoras Veículos …" at bounding box center [417, 217] width 835 height 435
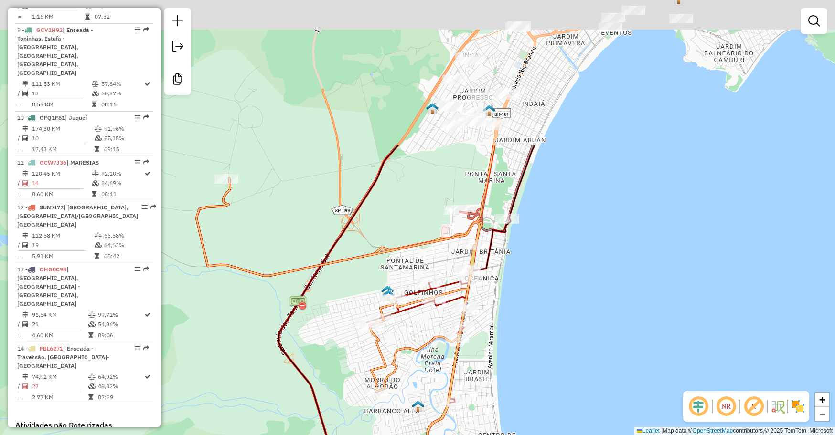
drag, startPoint x: 610, startPoint y: 202, endPoint x: 600, endPoint y: 405, distance: 203.2
click at [600, 405] on div "Janela de atendimento Grade de atendimento Capacidade Transportadoras Veículos …" at bounding box center [417, 217] width 835 height 435
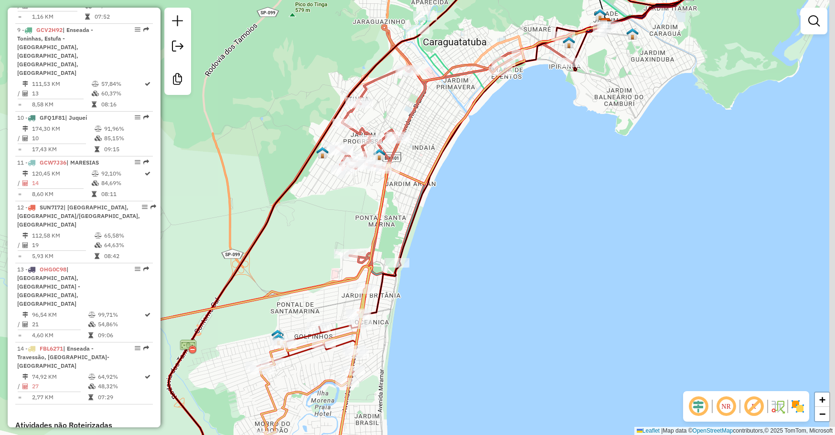
drag, startPoint x: 589, startPoint y: 352, endPoint x: 488, endPoint y: 354, distance: 101.7
click at [478, 381] on div "Janela de atendimento Grade de atendimento Capacidade Transportadoras Veículos …" at bounding box center [417, 217] width 835 height 435
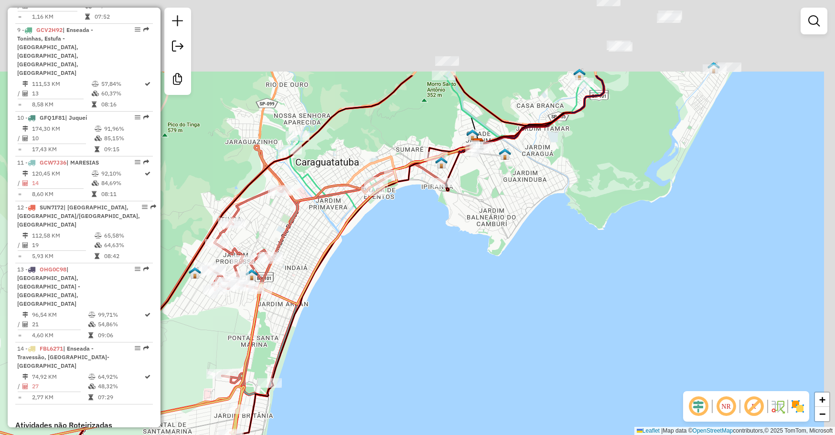
drag, startPoint x: 548, startPoint y: 229, endPoint x: 497, endPoint y: 278, distance: 70.9
click at [497, 278] on div "Janela de atendimento Grade de atendimento Capacidade Transportadoras Veículos …" at bounding box center [417, 217] width 835 height 435
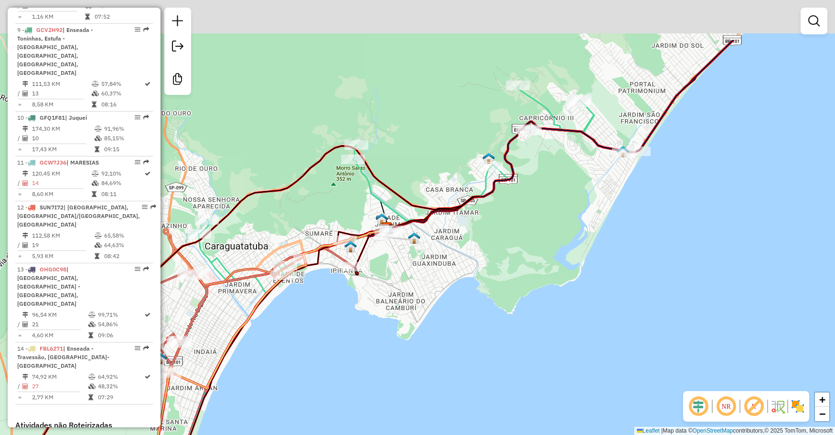
drag, startPoint x: 614, startPoint y: 213, endPoint x: 554, endPoint y: 241, distance: 66.4
click at [523, 291] on div "Janela de atendimento Grade de atendimento Capacidade Transportadoras Veículos …" at bounding box center [417, 217] width 835 height 435
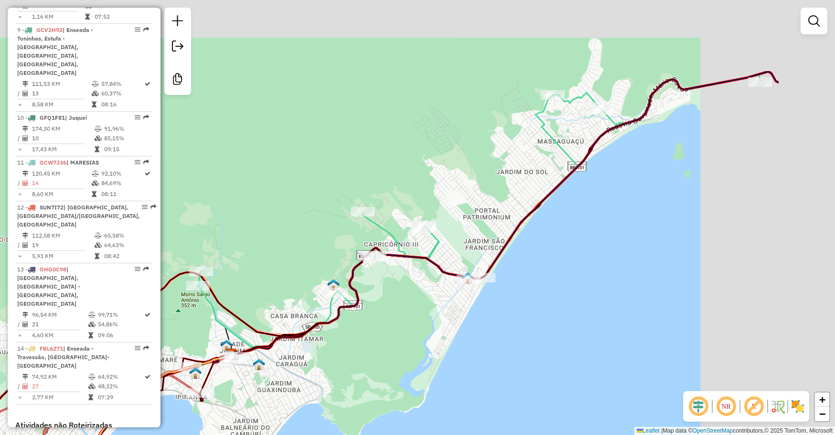
drag, startPoint x: 568, startPoint y: 244, endPoint x: 451, endPoint y: 324, distance: 142.2
click at [451, 324] on div "Janela de atendimento Grade de atendimento Capacidade Transportadoras Veículos …" at bounding box center [417, 217] width 835 height 435
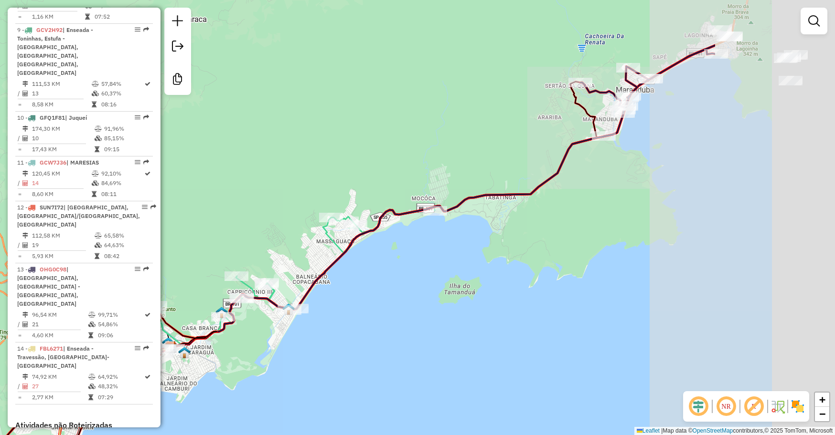
drag, startPoint x: 563, startPoint y: 254, endPoint x: 441, endPoint y: 290, distance: 127.5
click at [441, 290] on div "Janela de atendimento Grade de atendimento Capacidade Transportadoras Veículos …" at bounding box center [417, 217] width 835 height 435
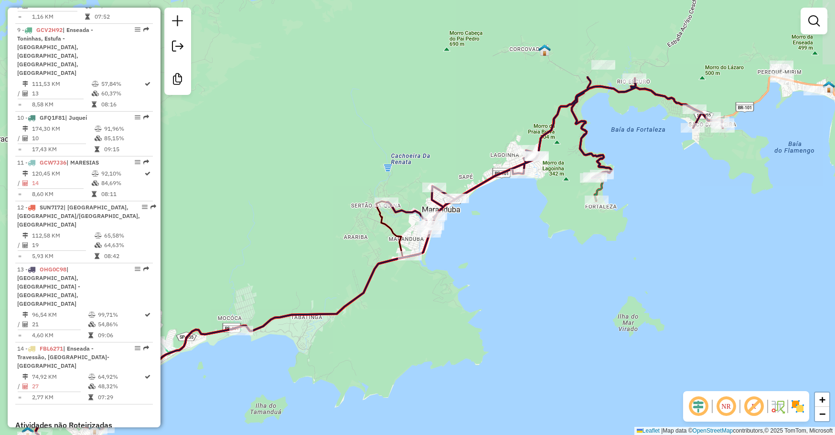
drag, startPoint x: 413, startPoint y: 316, endPoint x: 520, endPoint y: 275, distance: 114.1
click at [520, 275] on div "Janela de atendimento Grade de atendimento Capacidade Transportadoras Veículos …" at bounding box center [417, 217] width 835 height 435
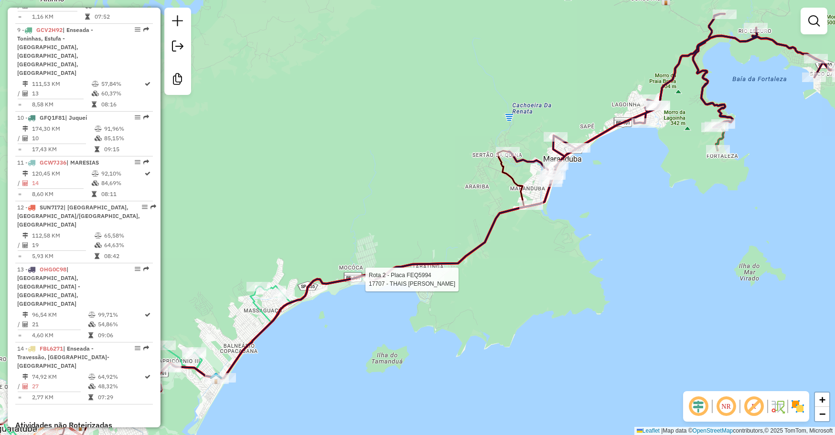
click at [358, 285] on div at bounding box center [362, 281] width 24 height 10
select select "**********"
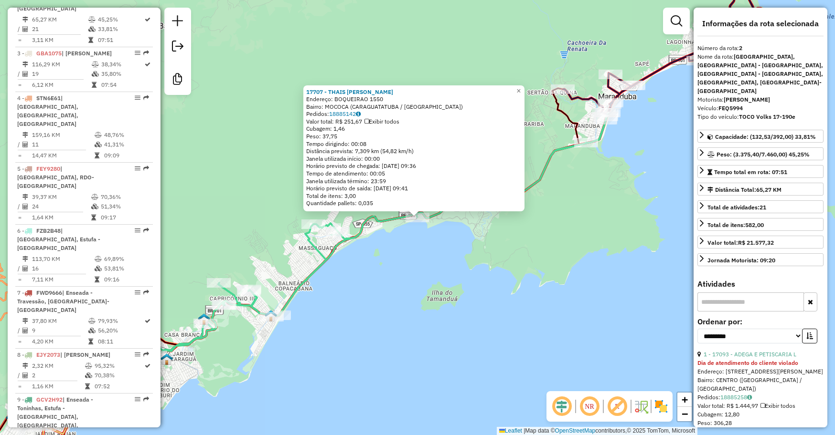
scroll to position [442, 0]
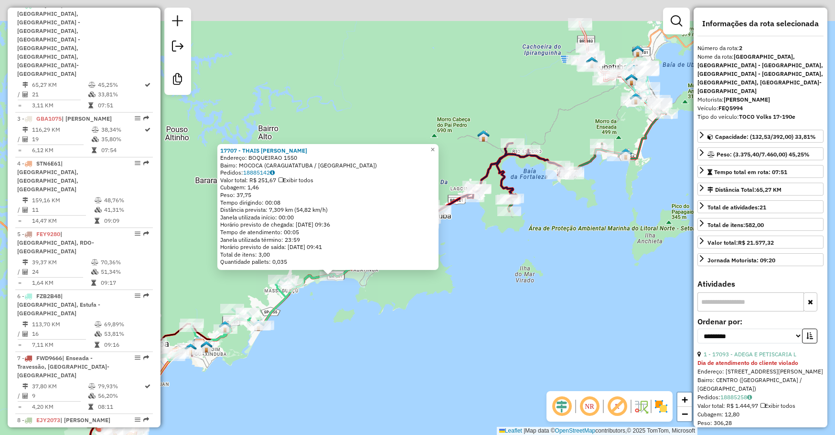
drag, startPoint x: 515, startPoint y: 295, endPoint x: 435, endPoint y: 342, distance: 93.1
click at [435, 342] on div "17707 - THAIS ROBERTI SILVA Endereço: BOQUEIRAO 1550 Bairro: MOCOCA (CARAGUATAT…" at bounding box center [417, 217] width 835 height 435
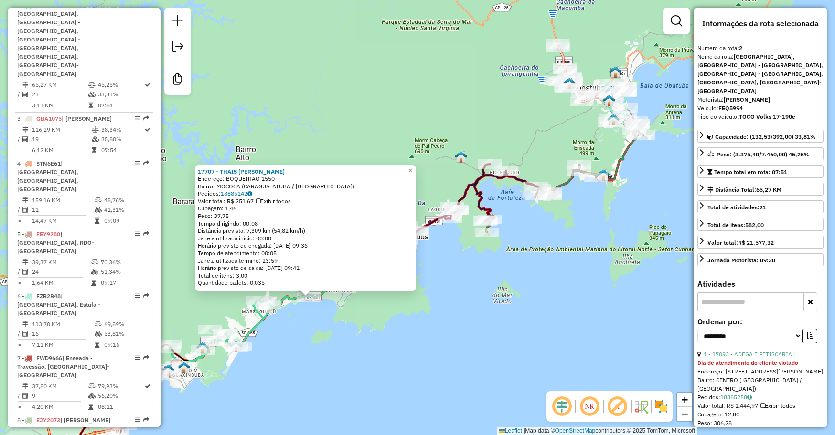
click at [432, 337] on div "17707 - THAIS ROBERTI SILVA Endereço: BOQUEIRAO 1550 Bairro: MOCOCA (CARAGUATAT…" at bounding box center [417, 217] width 835 height 435
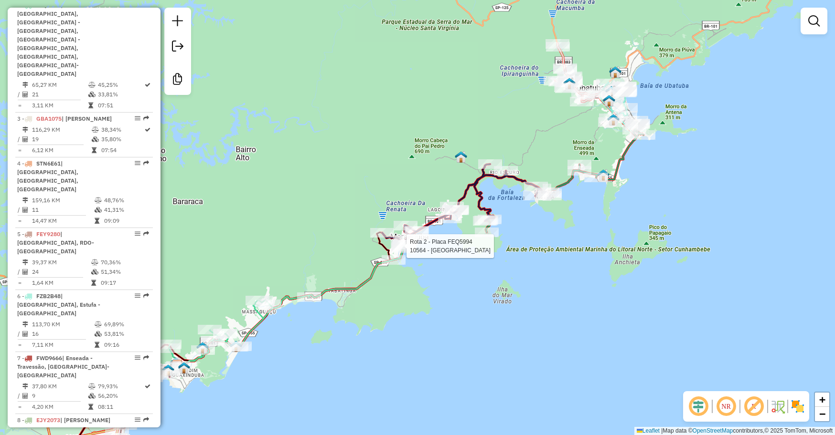
select select "**********"
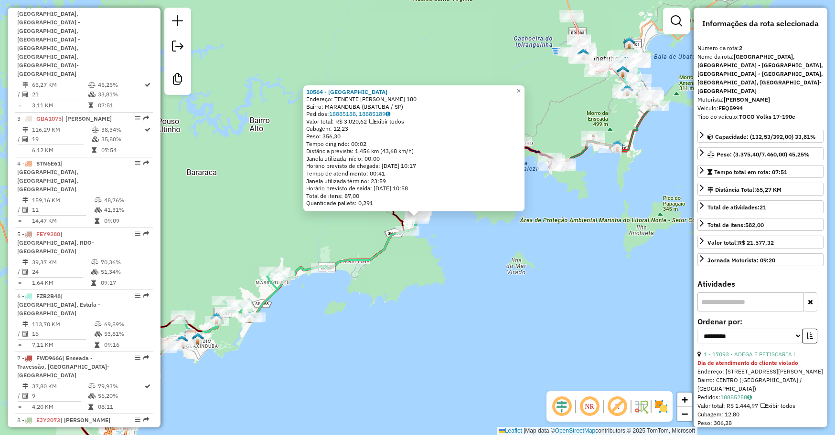
click at [543, 249] on div "10564 - IMPERIO DA CERVEJA Endereço: TENENTE MANOEL BARBOSA 180 Bairro: MARANDU…" at bounding box center [417, 217] width 835 height 435
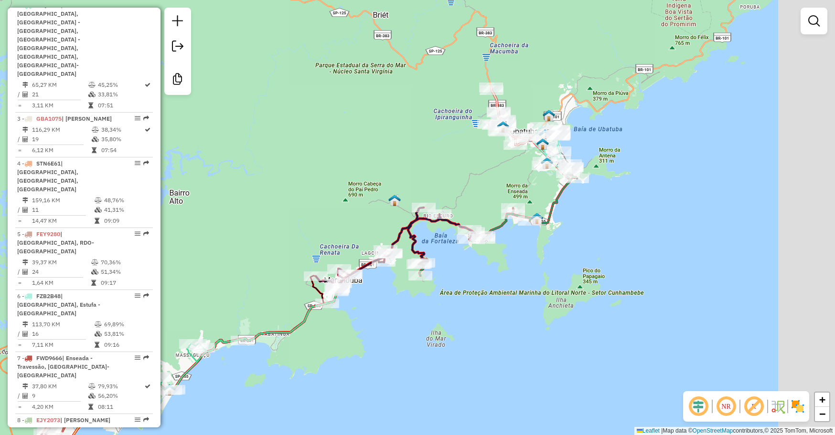
drag, startPoint x: 541, startPoint y: 250, endPoint x: 463, endPoint y: 321, distance: 105.1
click at [463, 321] on div "Janela de atendimento Grade de atendimento Capacidade Transportadoras Veículos …" at bounding box center [417, 217] width 835 height 435
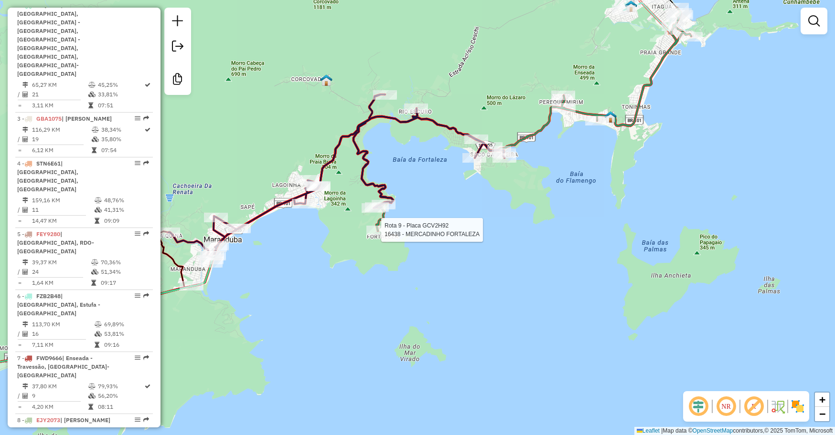
select select "**********"
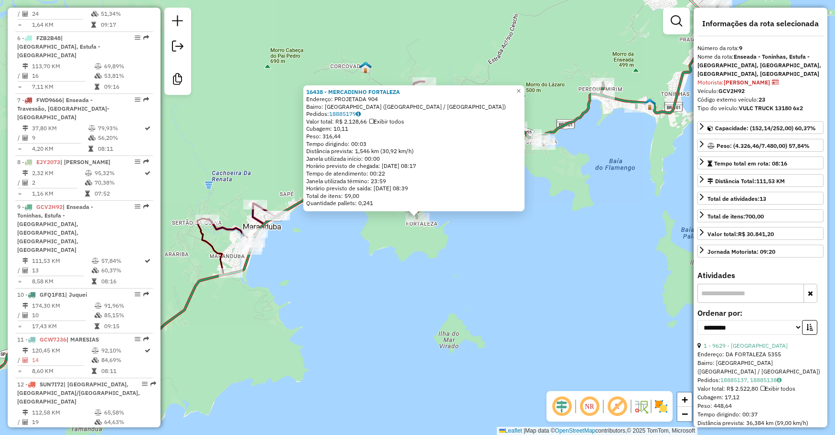
scroll to position [809, 0]
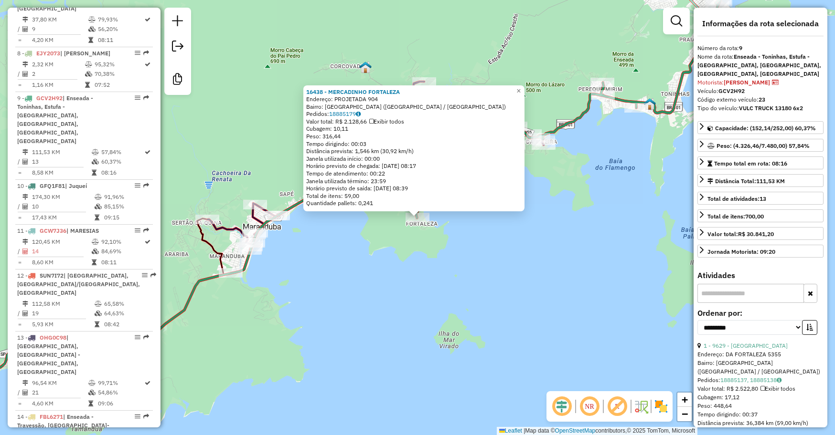
click at [503, 262] on div "16438 - MERCADINHO FORTALEZA Endereço: PROJETADA 904 Bairro: FORTALEZA (UBATUBA…" at bounding box center [417, 217] width 835 height 435
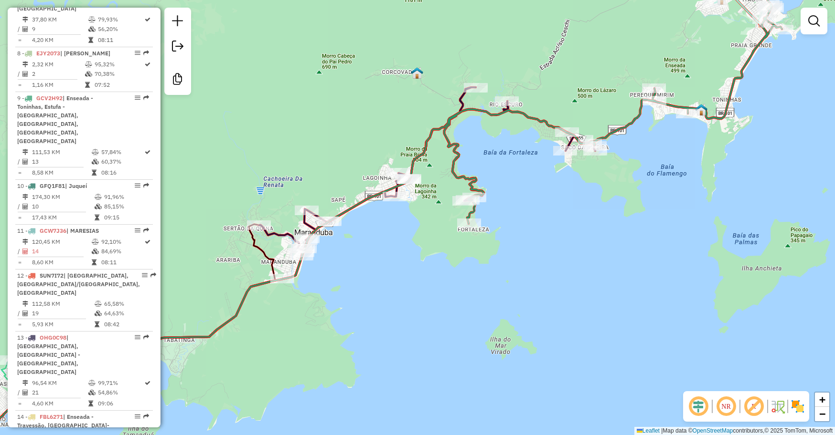
drag, startPoint x: 575, startPoint y: 265, endPoint x: 633, endPoint y: 266, distance: 57.3
click at [633, 266] on div "Janela de atendimento Grade de atendimento Capacidade Transportadoras Veículos …" at bounding box center [417, 217] width 835 height 435
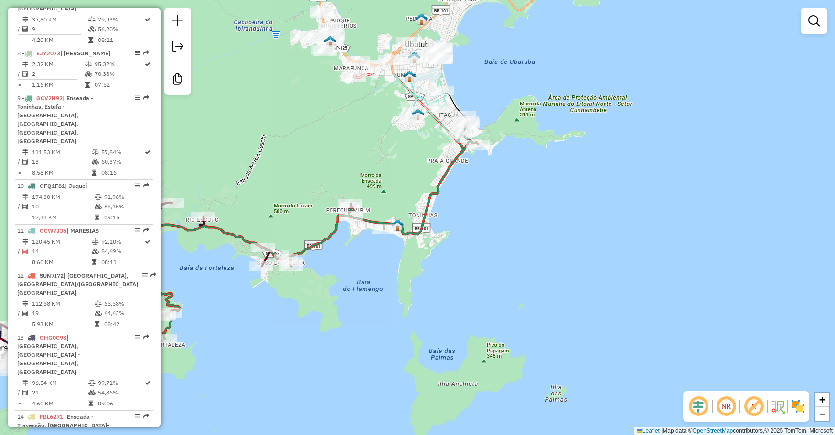
drag, startPoint x: 562, startPoint y: 265, endPoint x: 311, endPoint y: 325, distance: 258.3
click at [256, 381] on div "Janela de atendimento Grade de atendimento Capacidade Transportadoras Veículos …" at bounding box center [417, 217] width 835 height 435
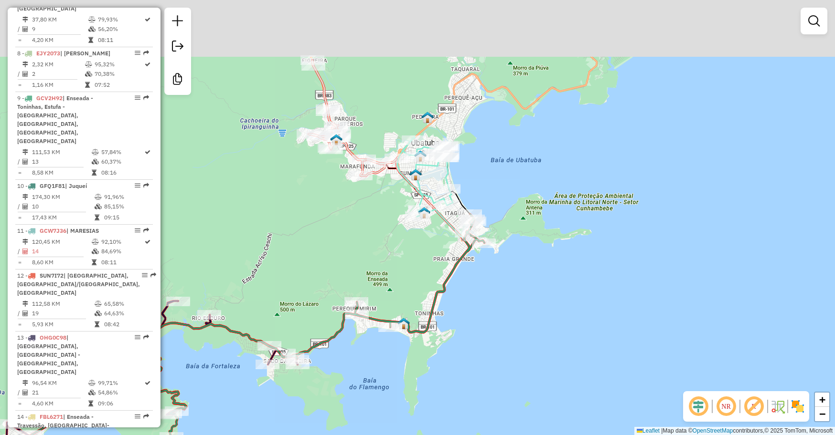
click at [421, 377] on div "Janela de atendimento Grade de atendimento Capacidade Transportadoras Veículos …" at bounding box center [417, 217] width 835 height 435
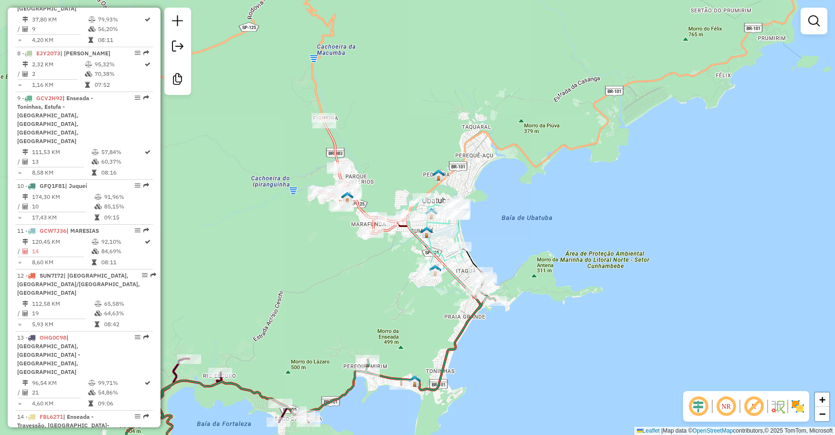
drag, startPoint x: 437, startPoint y: 287, endPoint x: 453, endPoint y: 355, distance: 70.4
click at [453, 355] on div "Janela de atendimento Grade de atendimento Capacidade Transportadoras Veículos …" at bounding box center [417, 217] width 835 height 435
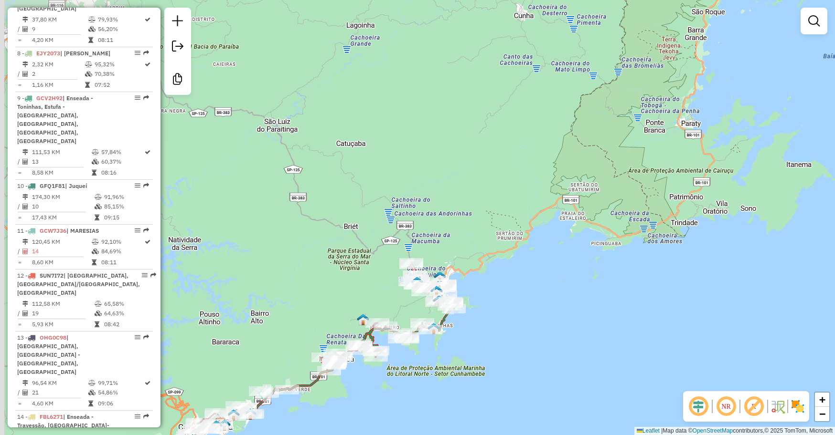
drag, startPoint x: 468, startPoint y: 363, endPoint x: 573, endPoint y: 197, distance: 196.3
click at [573, 197] on div "Janela de atendimento Grade de atendimento Capacidade Transportadoras Veículos …" at bounding box center [417, 217] width 835 height 435
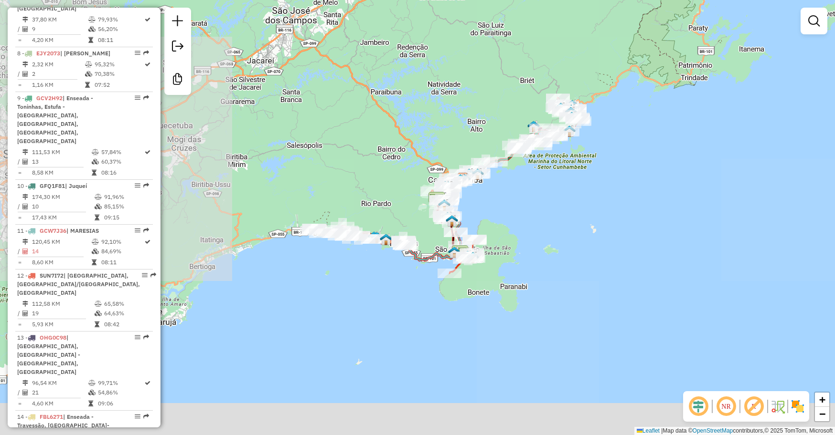
drag, startPoint x: 510, startPoint y: 327, endPoint x: 575, endPoint y: 237, distance: 111.1
click at [575, 237] on div "Janela de atendimento Grade de atendimento Capacidade Transportadoras Veículos …" at bounding box center [417, 217] width 835 height 435
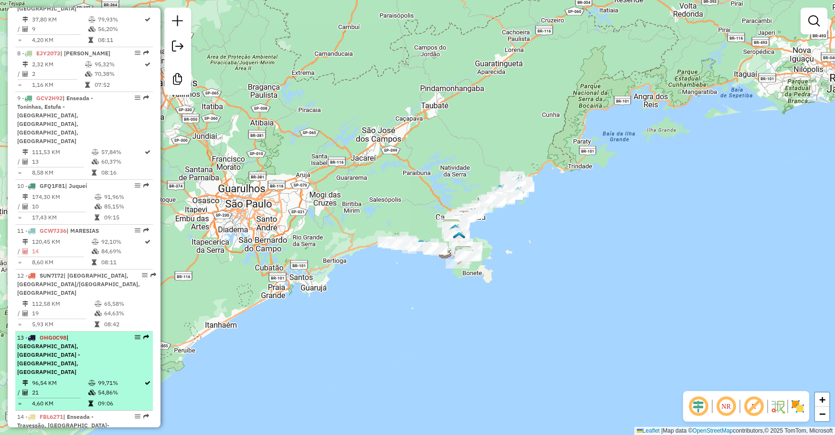
scroll to position [554, 0]
